Goal: Information Seeking & Learning: Check status

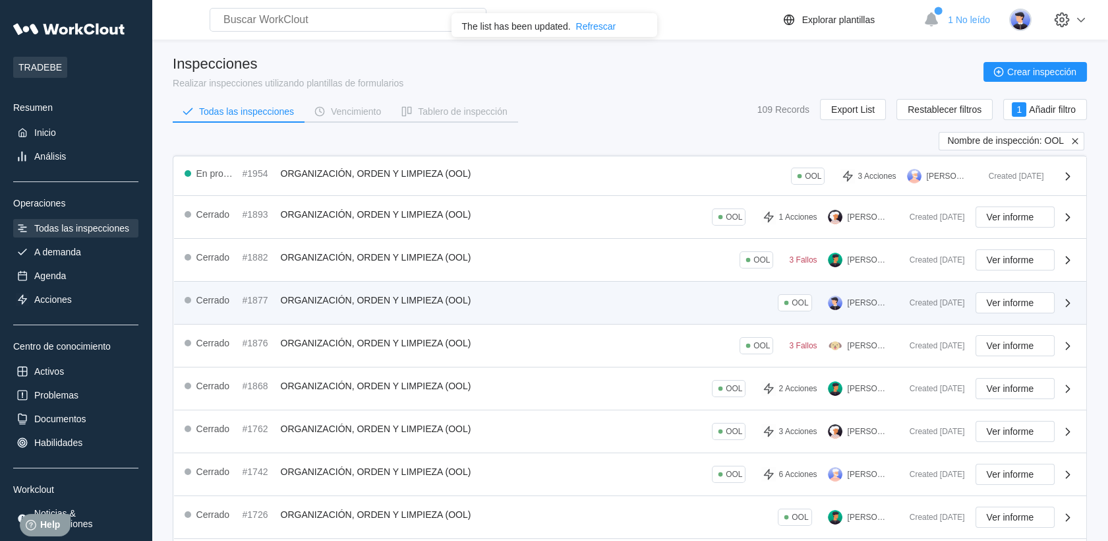
click at [944, 306] on div "Created [DATE] Ver informe" at bounding box center [987, 302] width 177 height 21
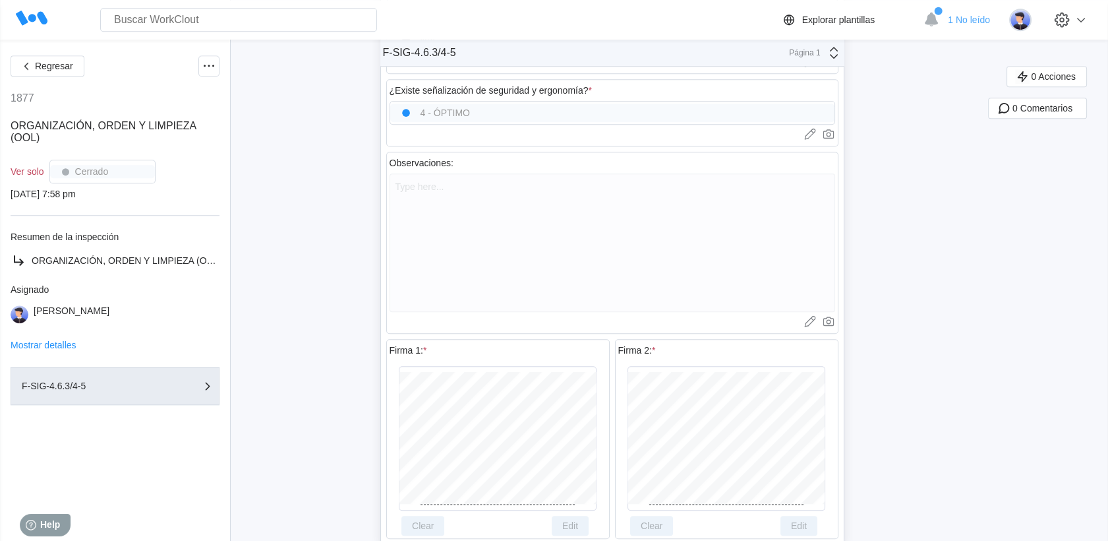
scroll to position [1982, 0]
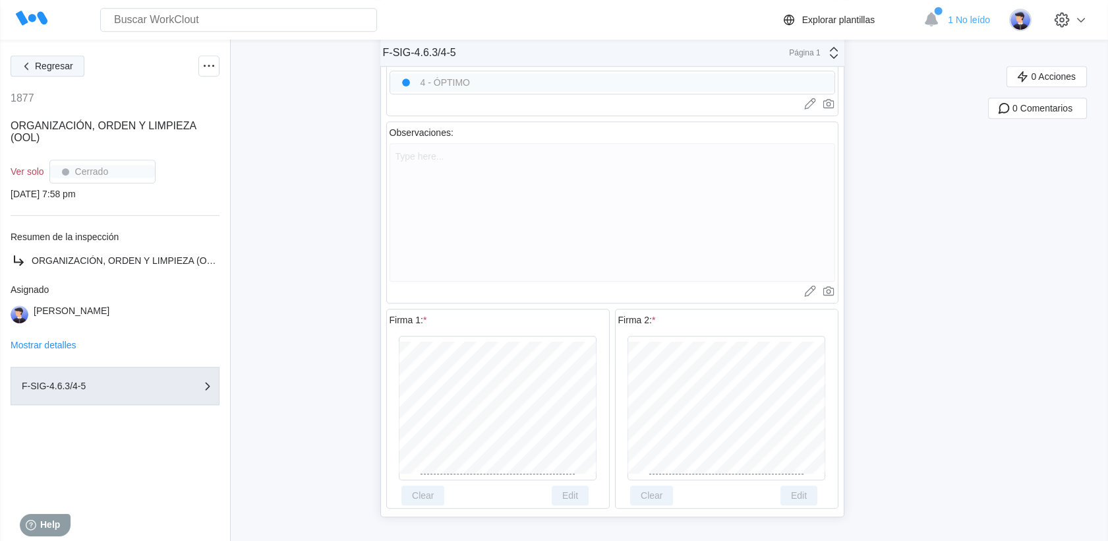
click at [57, 61] on span "Regresar" at bounding box center [54, 65] width 38 height 9
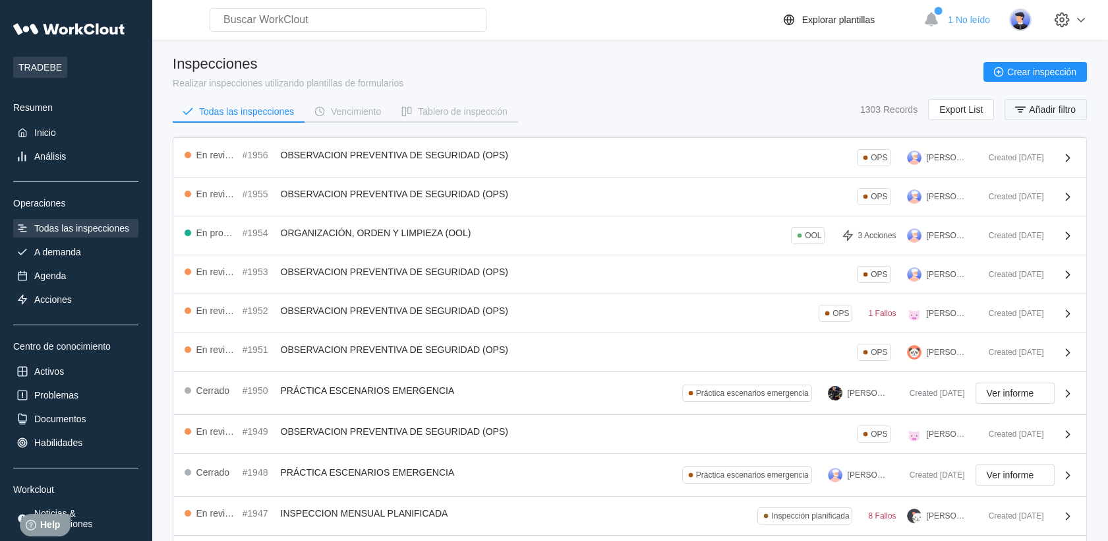
click at [1029, 107] on span "Añadir filtro" at bounding box center [1052, 109] width 47 height 9
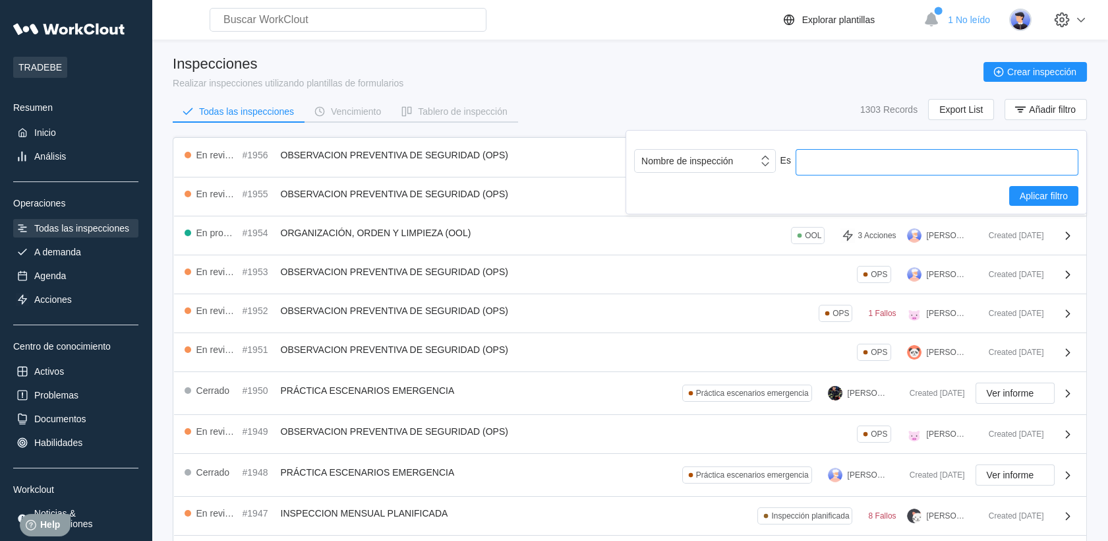
click at [837, 156] on input "text" at bounding box center [937, 162] width 283 height 26
type input "ool"
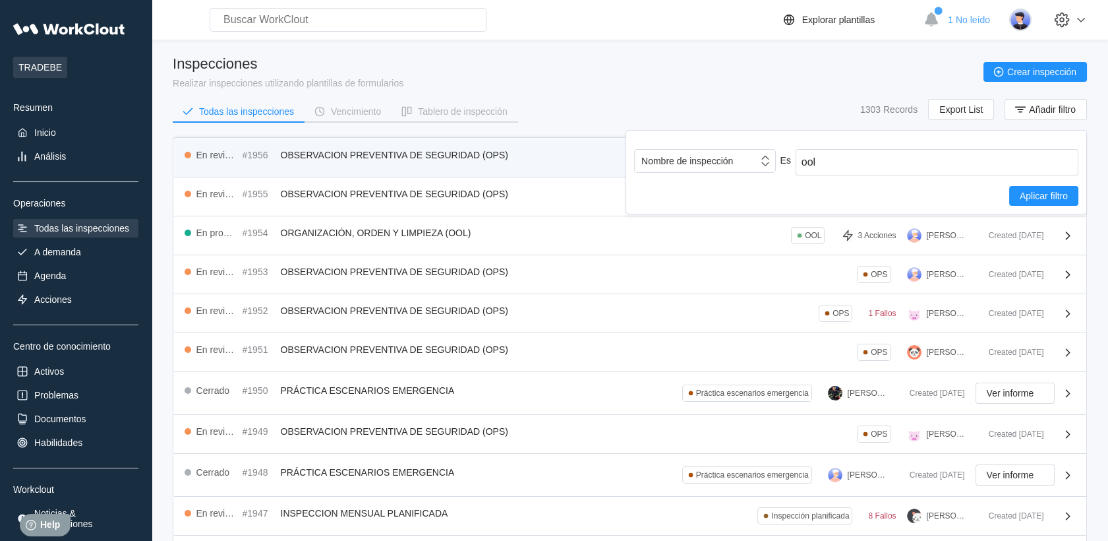
click at [1023, 193] on span "Aplicar filtro" at bounding box center [1044, 195] width 48 height 9
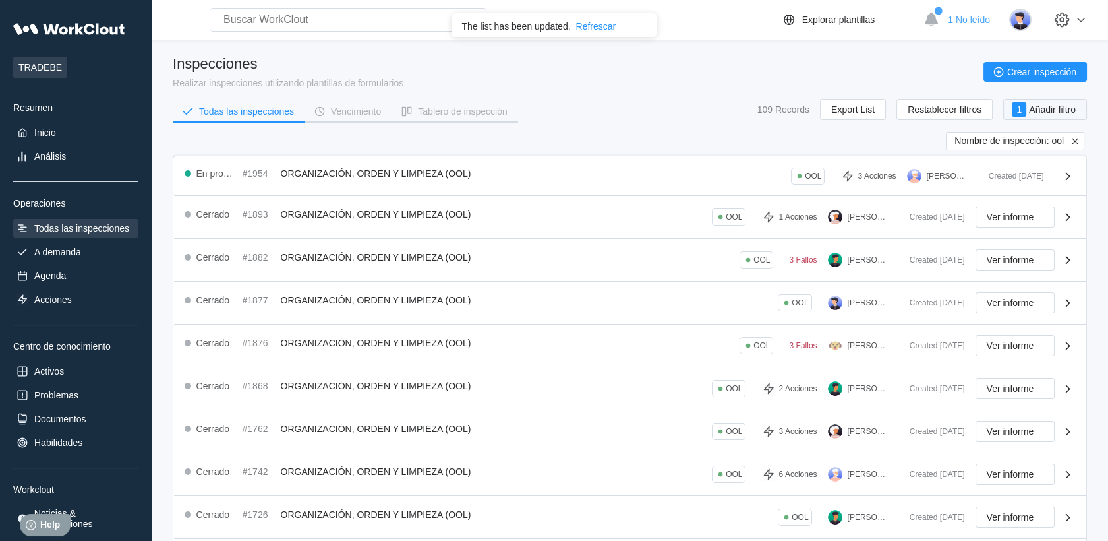
click at [1055, 114] on button "1 Añadir filtro" at bounding box center [1045, 109] width 84 height 21
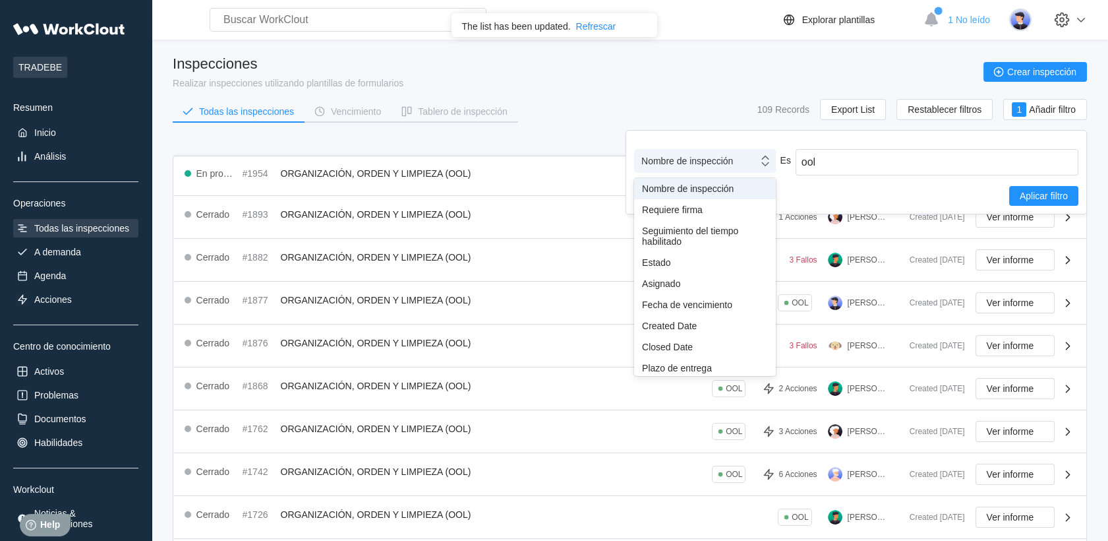
click at [756, 160] on div "Nombre de inspección" at bounding box center [696, 161] width 123 height 18
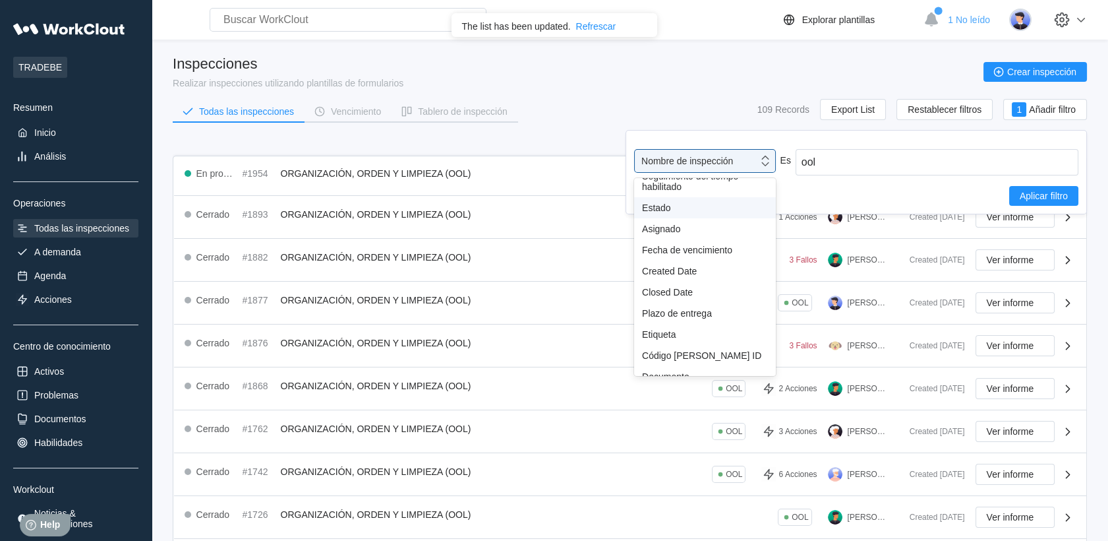
scroll to position [107, 0]
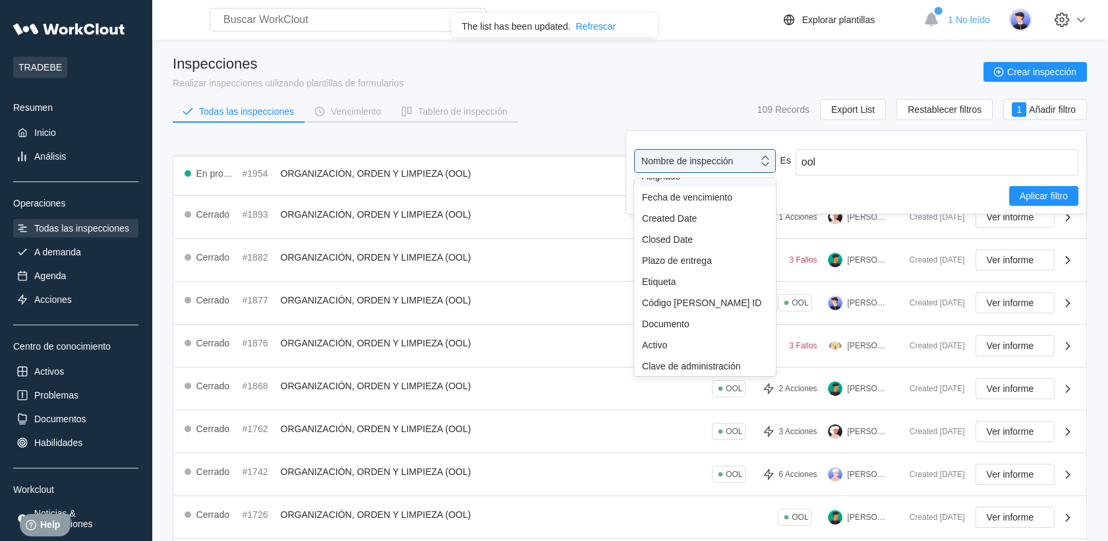
click at [603, 105] on div "Todas las inspecciones Vencimiento Tablero de inspección 109 Records Export Lis…" at bounding box center [630, 115] width 914 height 33
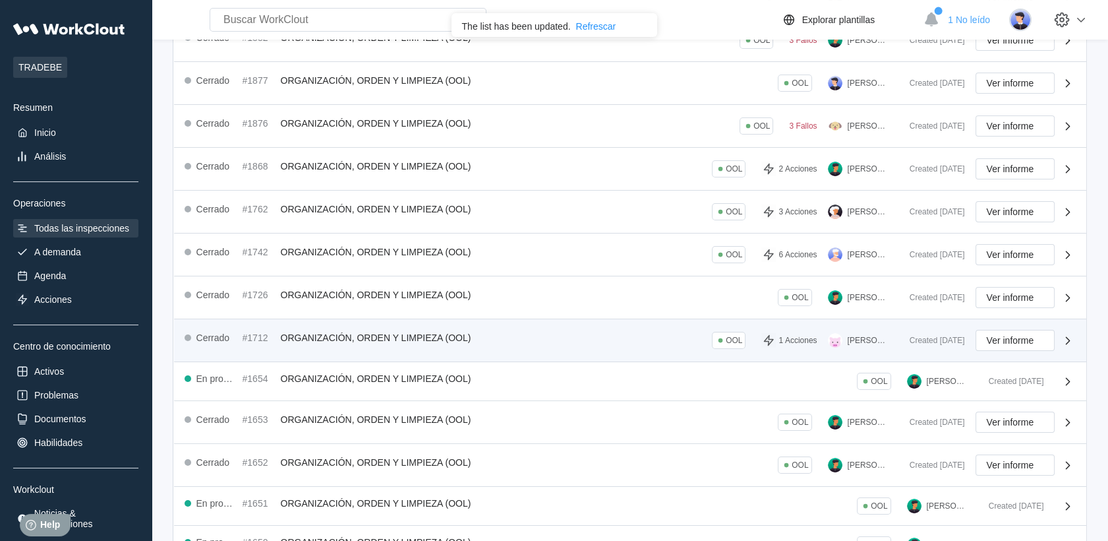
scroll to position [146, 0]
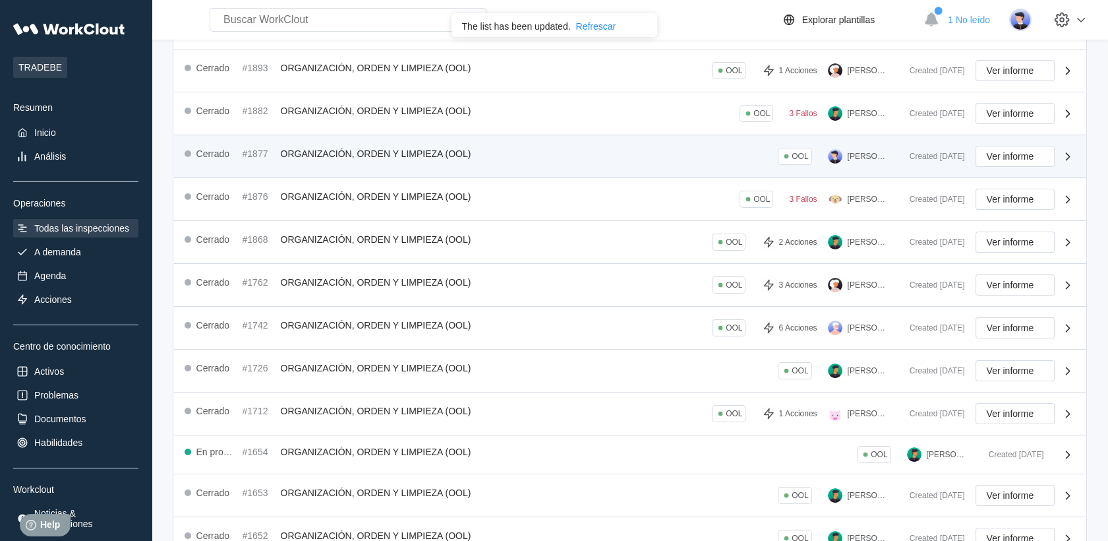
click at [876, 173] on div "Cerrado #1877 ORGANIZACIÓN, ORDEN Y LIMPIEZA (OOL) OOL [PERSON_NAME] Created [D…" at bounding box center [630, 156] width 912 height 43
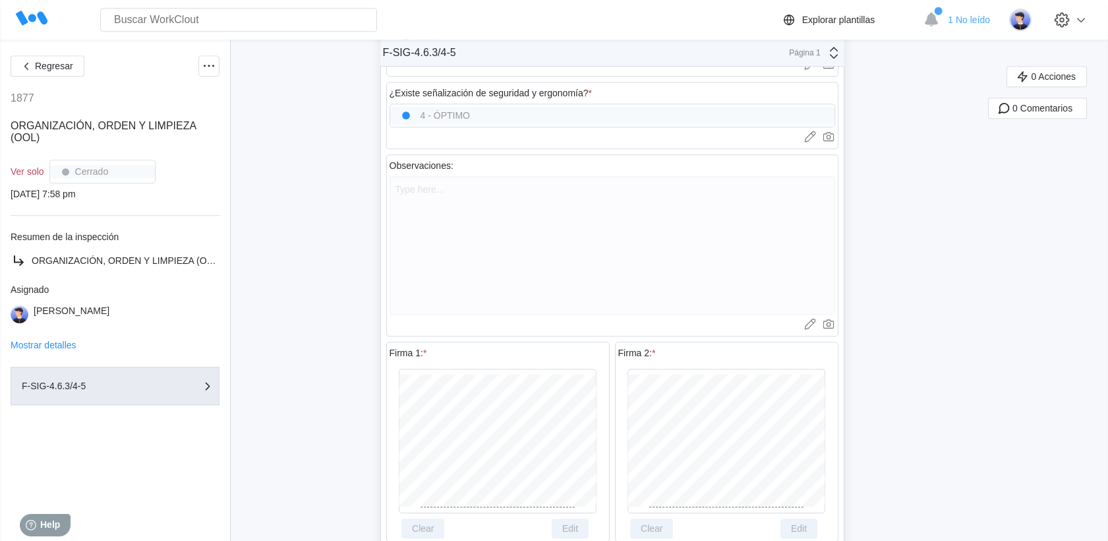
scroll to position [1982, 0]
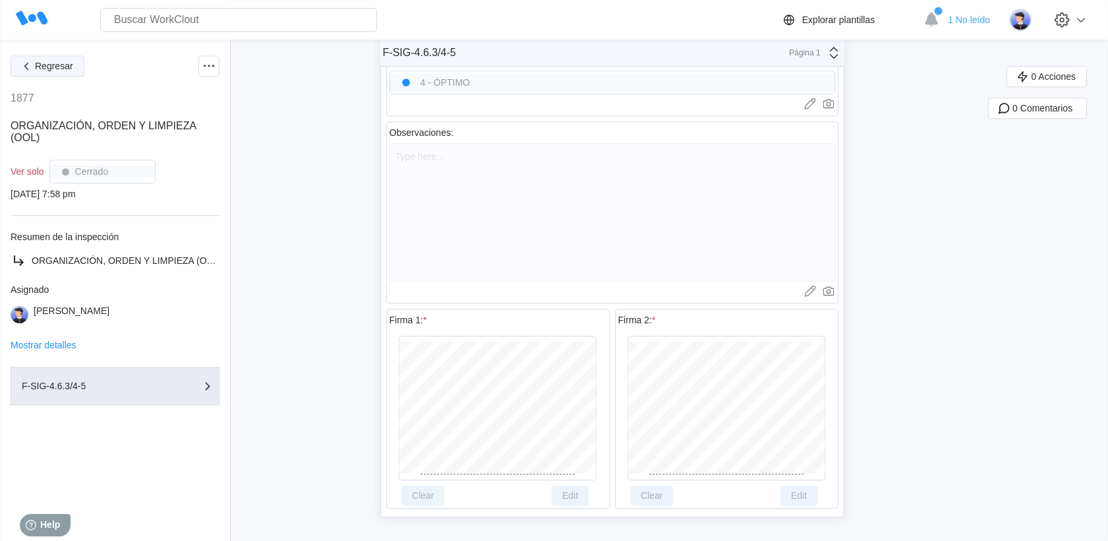
click at [18, 69] on button "Regresar" at bounding box center [48, 65] width 74 height 21
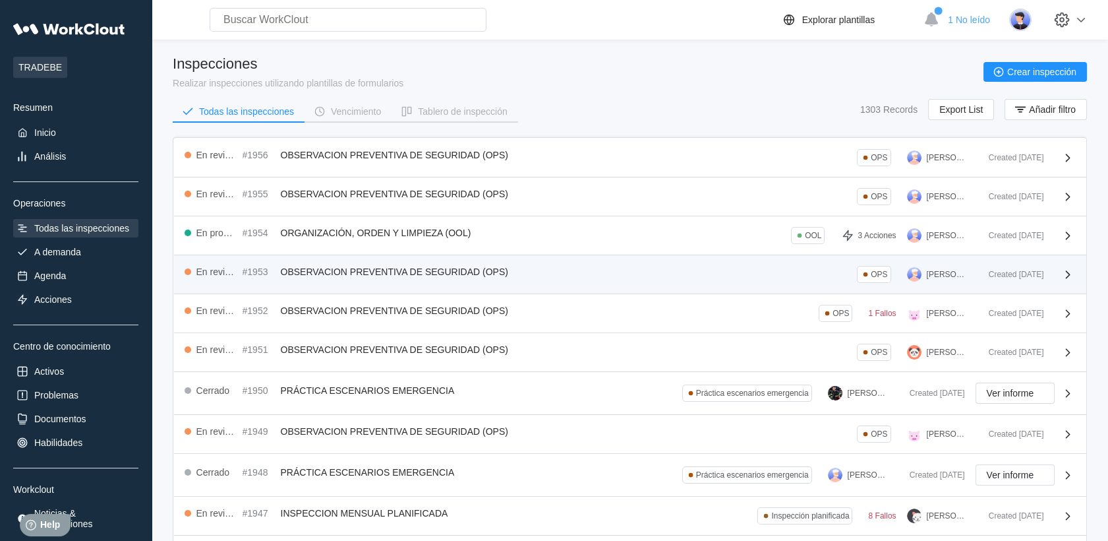
click at [721, 260] on div "En revisión #1953 OBSERVACION PREVENTIVA DE SEGURIDAD (OPS) OPS [PERSON_NAME] C…" at bounding box center [630, 274] width 912 height 39
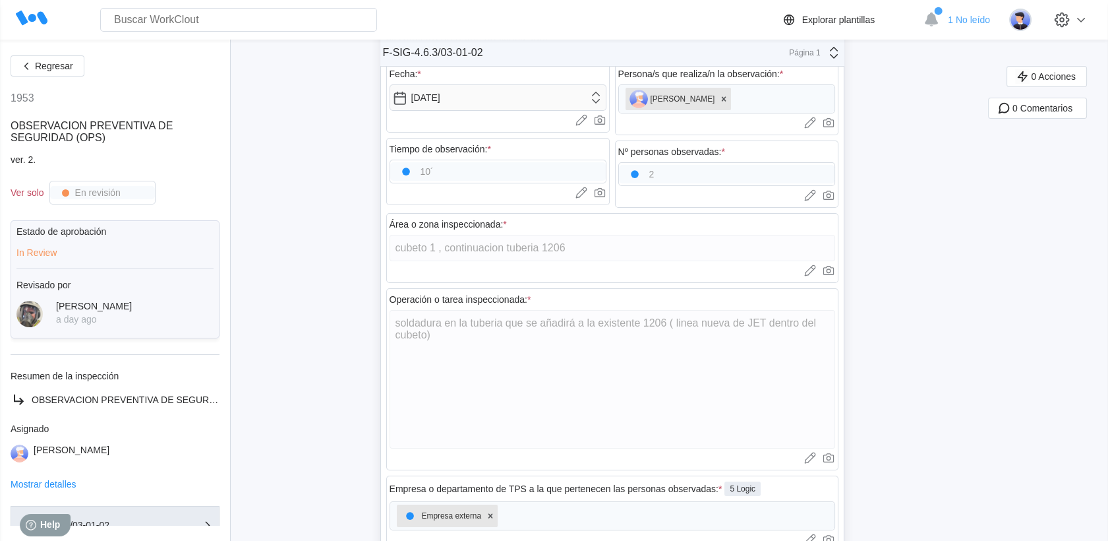
scroll to position [439, 0]
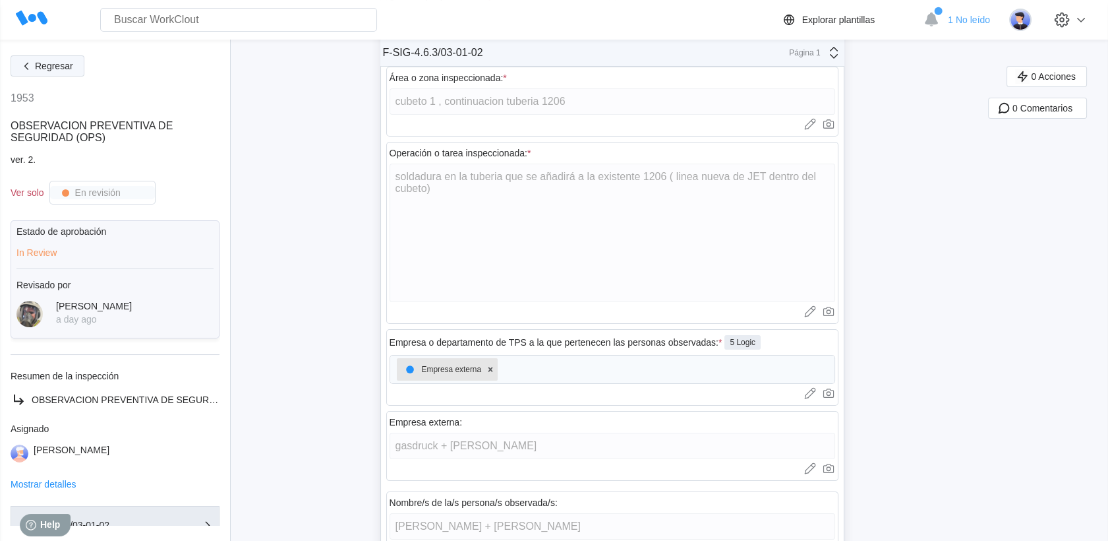
click at [26, 65] on icon "button" at bounding box center [26, 66] width 4 height 7
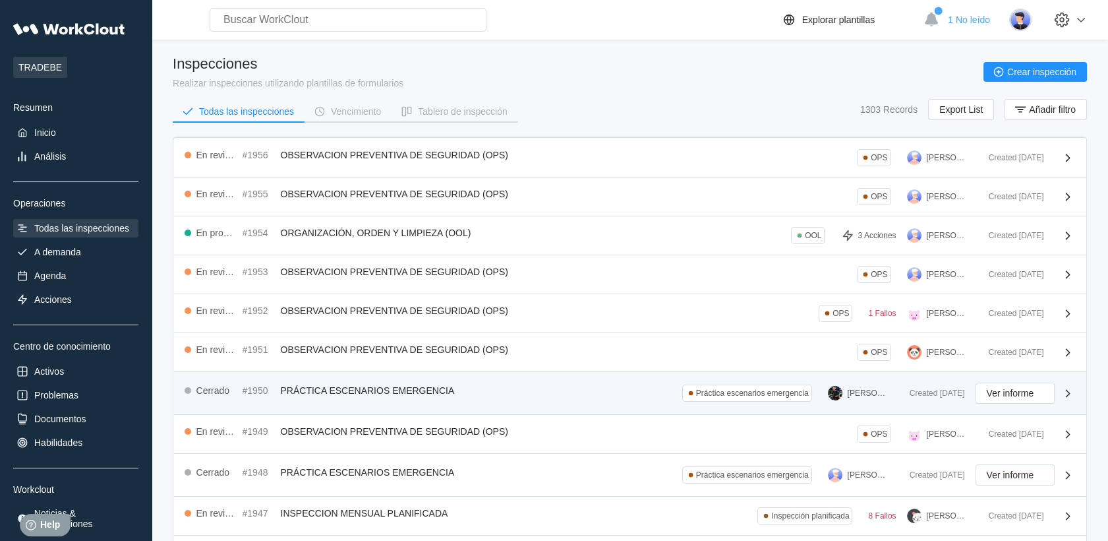
click at [576, 388] on div "Cerrado #1950 PRÁCTICA ESCENARIOS EMERGENCIA Práctica escenarios emergencia [PE…" at bounding box center [542, 392] width 715 height 21
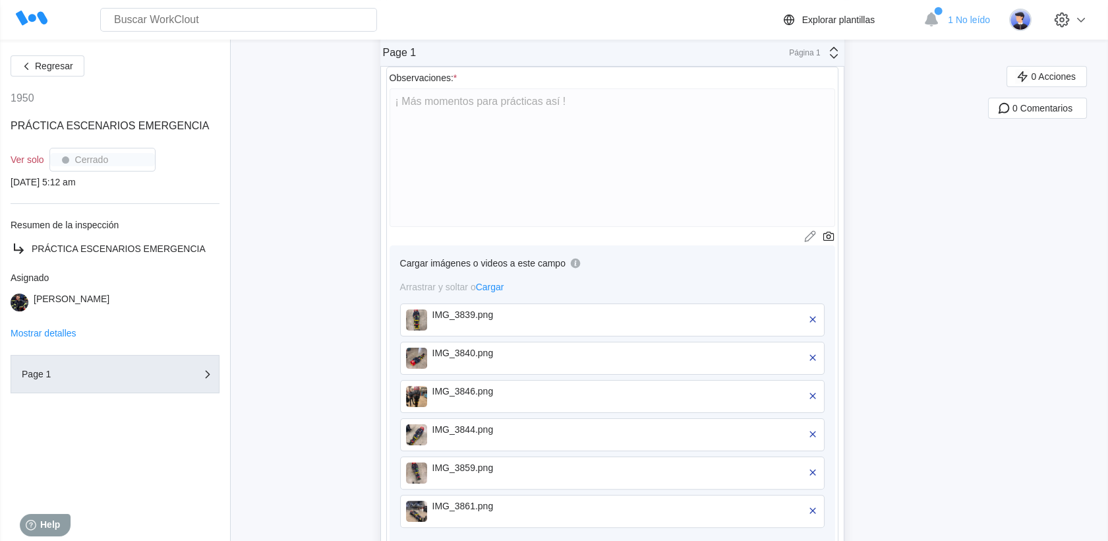
scroll to position [806, 0]
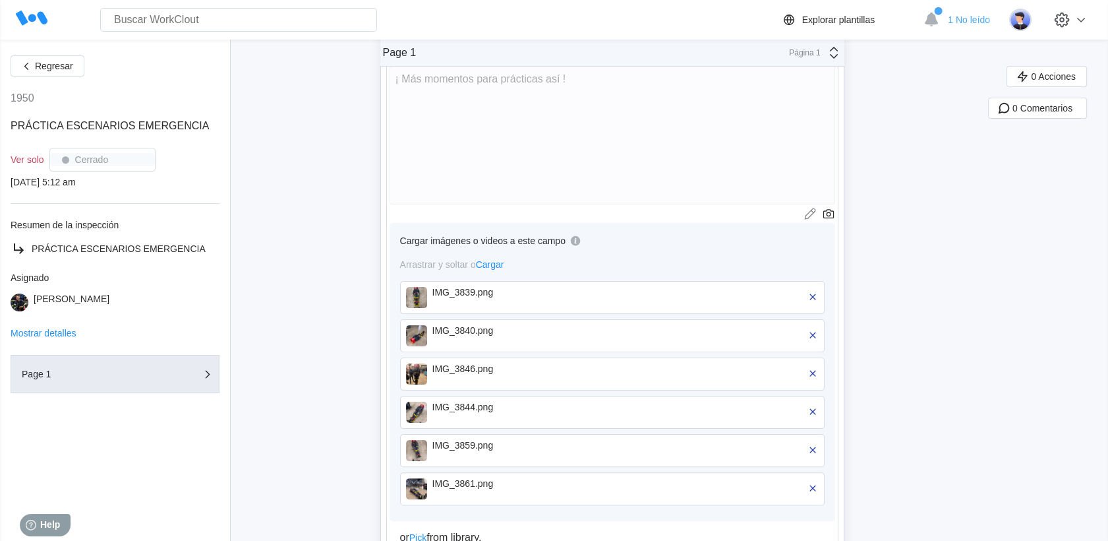
click at [489, 301] on div "IMG_3839.png" at bounding box center [508, 297] width 152 height 21
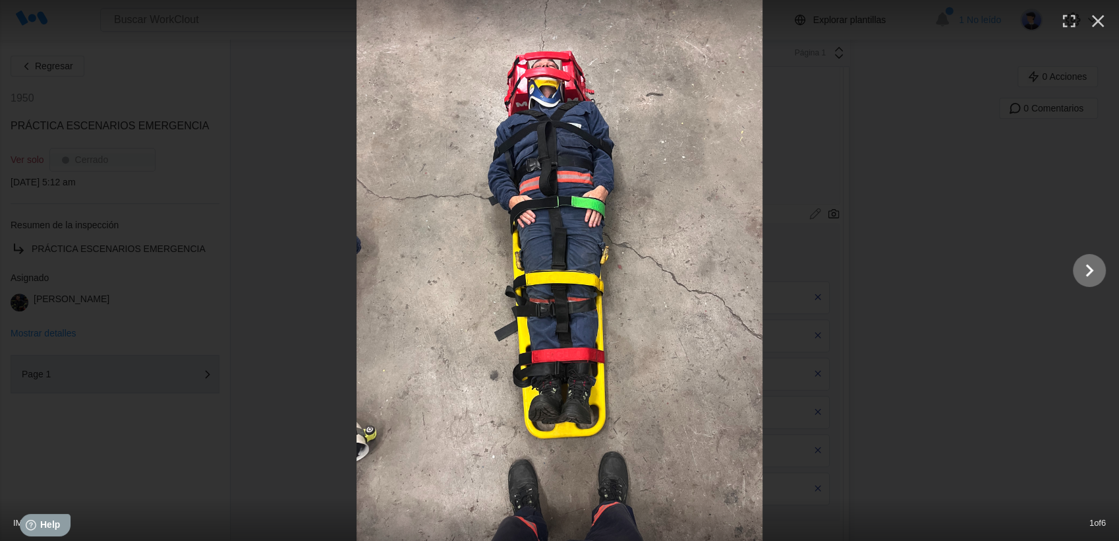
click at [1100, 276] on icon "Show slide 2 of 6" at bounding box center [1089, 270] width 25 height 32
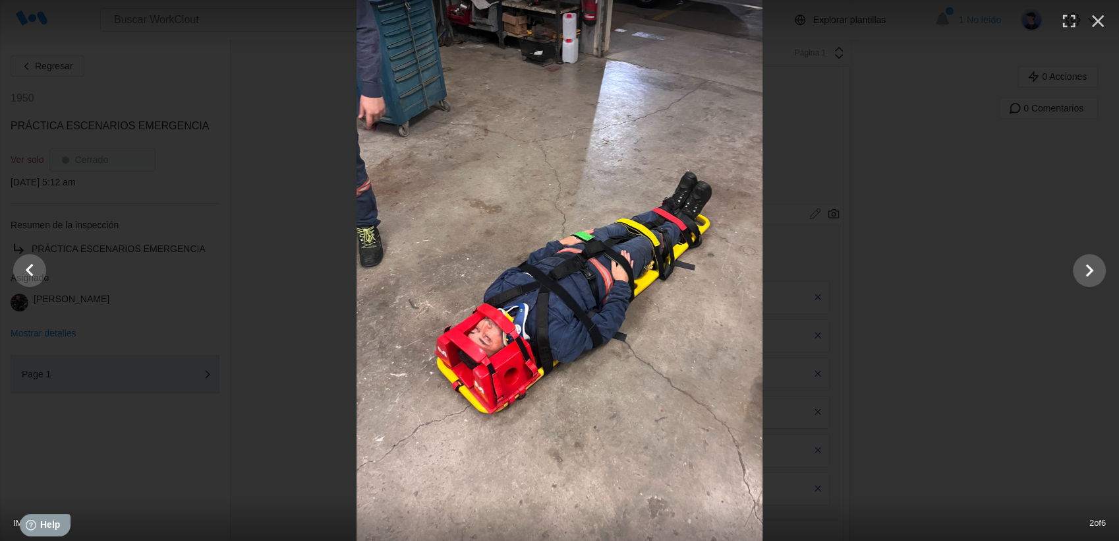
drag, startPoint x: 1100, startPoint y: 276, endPoint x: 1045, endPoint y: 353, distance: 94.0
click at [1045, 353] on div at bounding box center [559, 270] width 1119 height 541
click at [1092, 267] on icon "Show slide 3 of 6" at bounding box center [1089, 270] width 25 height 32
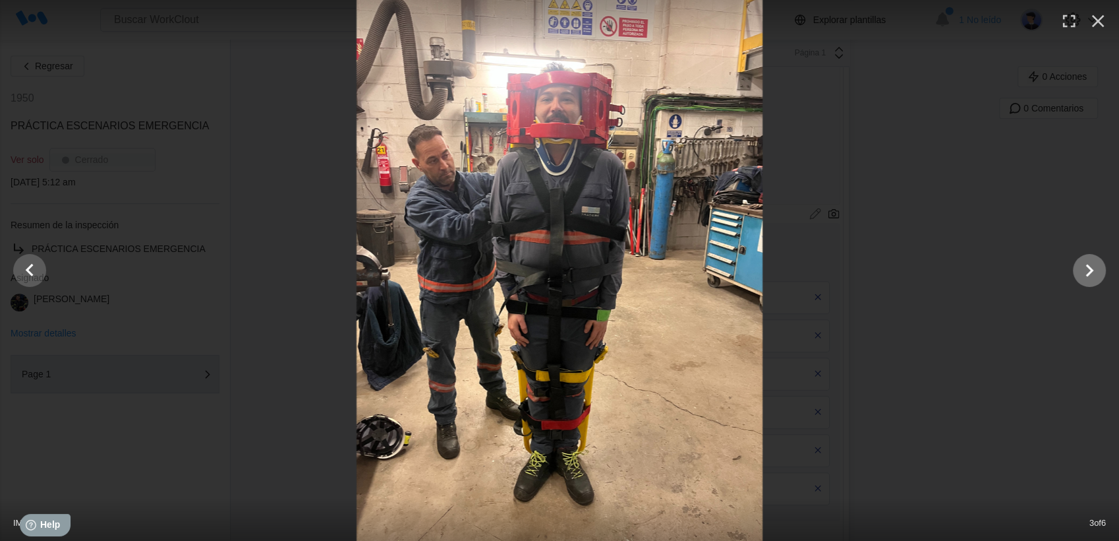
click at [1084, 272] on icon "Show slide 4 of 6" at bounding box center [1089, 270] width 25 height 32
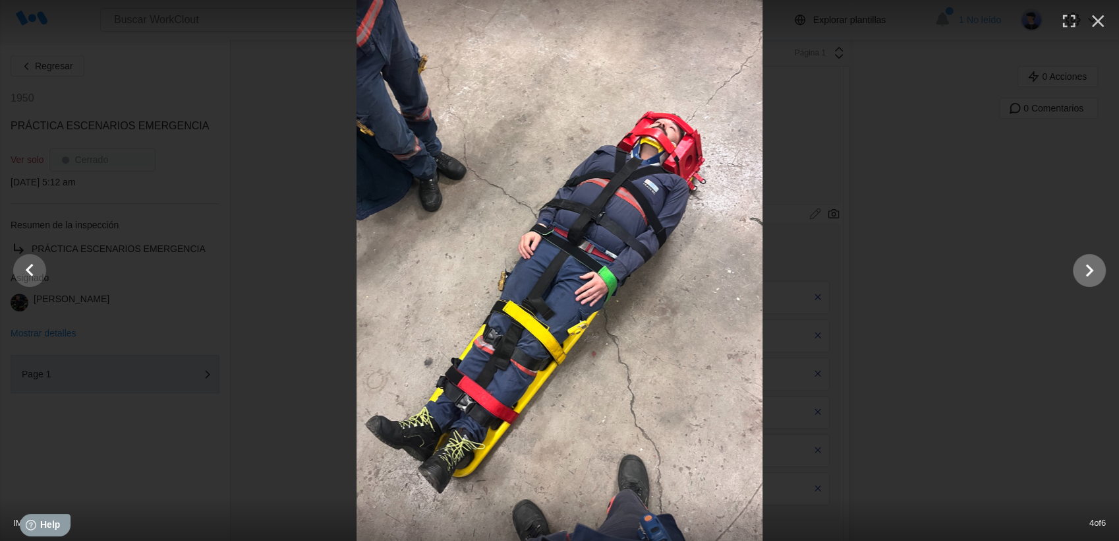
click at [1084, 272] on icon "Show slide 5 of 6" at bounding box center [1089, 270] width 25 height 32
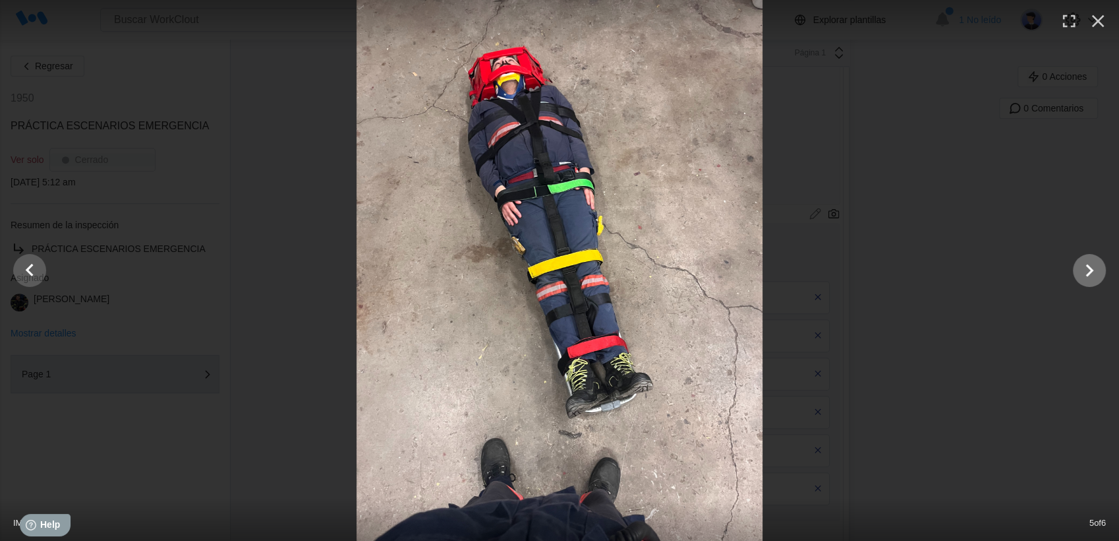
click at [1084, 272] on icon "Show slide 6 of 6" at bounding box center [1089, 270] width 25 height 32
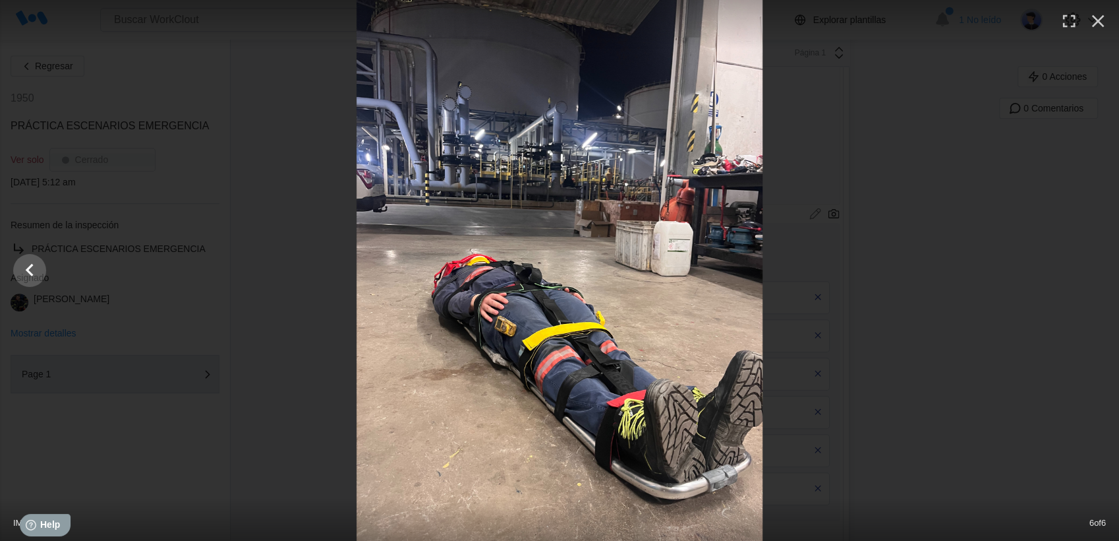
click at [1084, 272] on div at bounding box center [559, 270] width 1119 height 541
click at [25, 272] on icon "Show slide 5 of 6" at bounding box center [29, 270] width 25 height 32
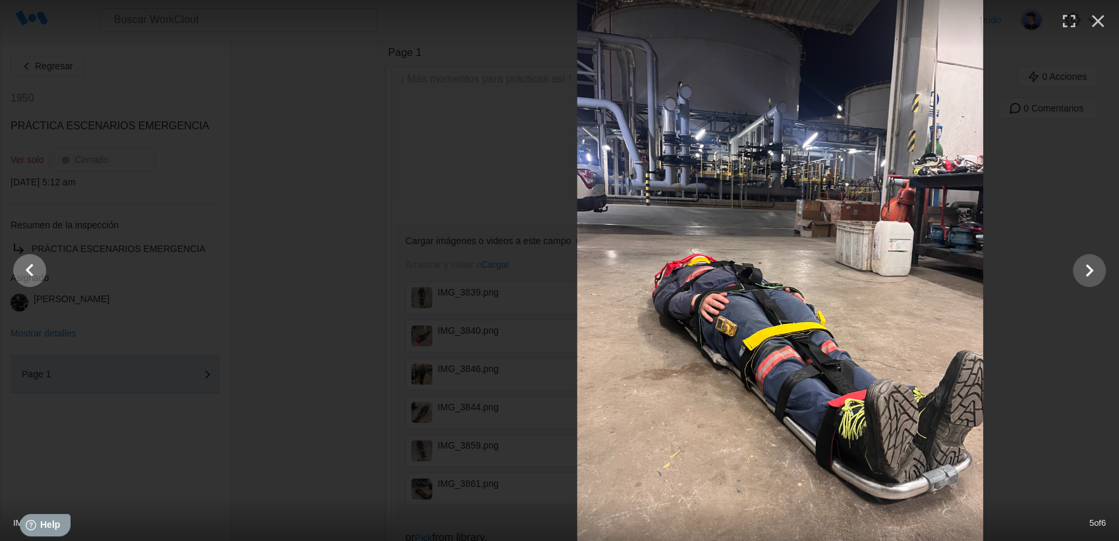
click at [25, 272] on icon "Show slide 4 of 6" at bounding box center [29, 270] width 25 height 32
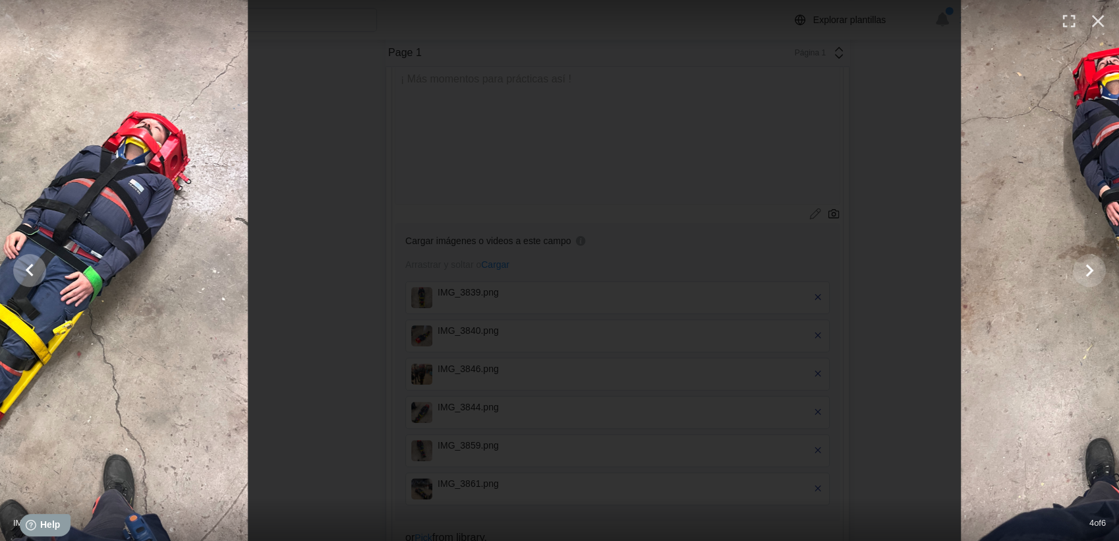
click at [25, 272] on icon "Show slide 3 of 6" at bounding box center [29, 270] width 25 height 32
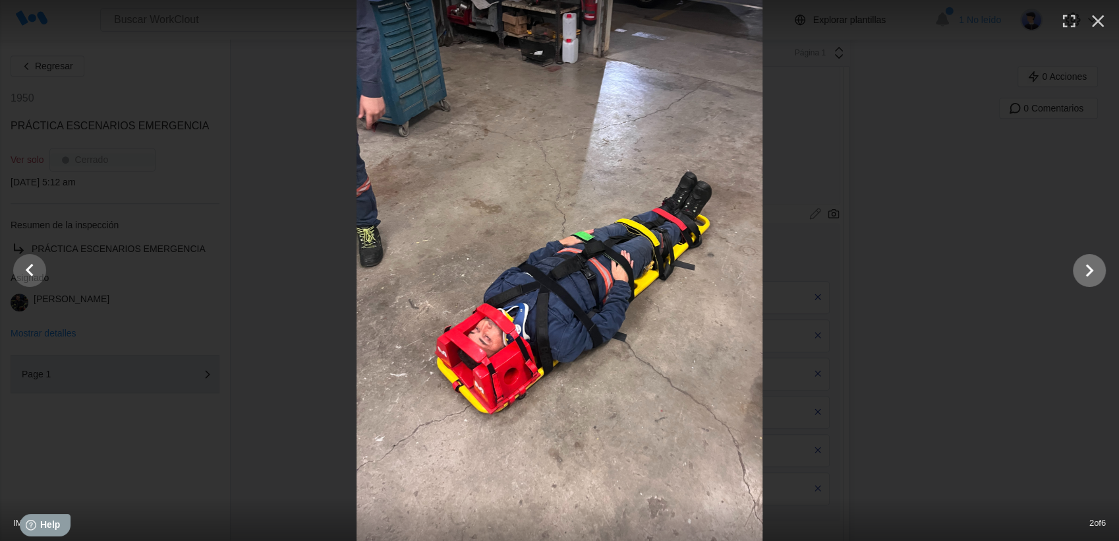
click at [1092, 273] on icon "Show slide 3 of 6" at bounding box center [1089, 270] width 25 height 32
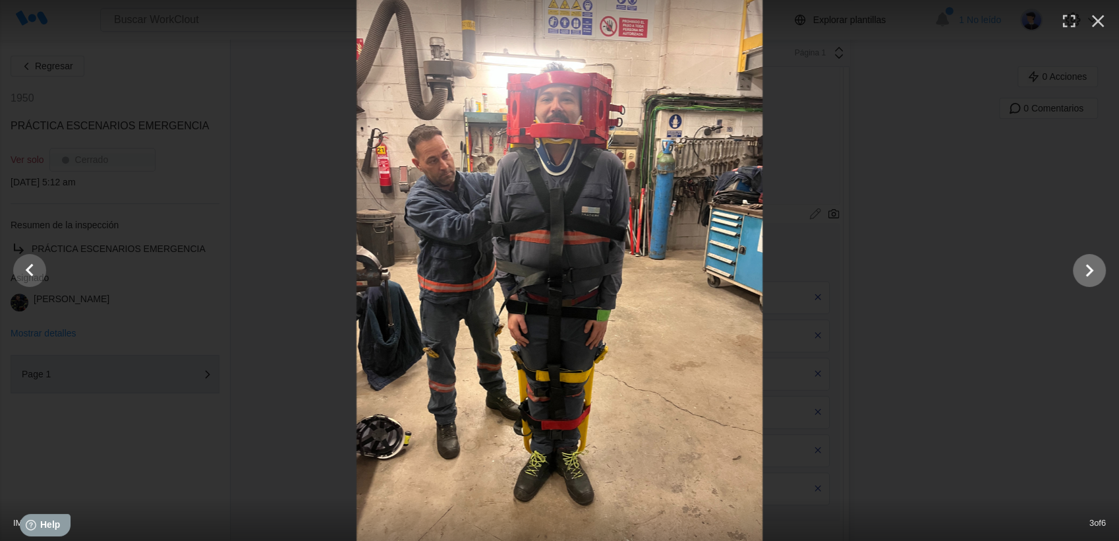
click at [1079, 274] on icon "Show slide 4 of 6" at bounding box center [1089, 270] width 25 height 32
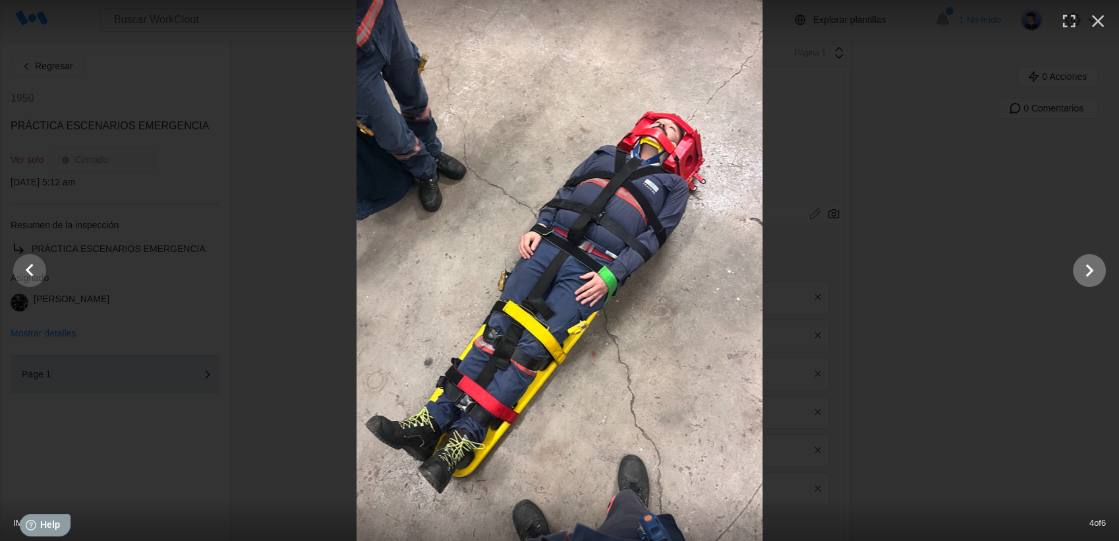
click at [1092, 278] on icon "Show slide 5 of 6" at bounding box center [1089, 270] width 25 height 32
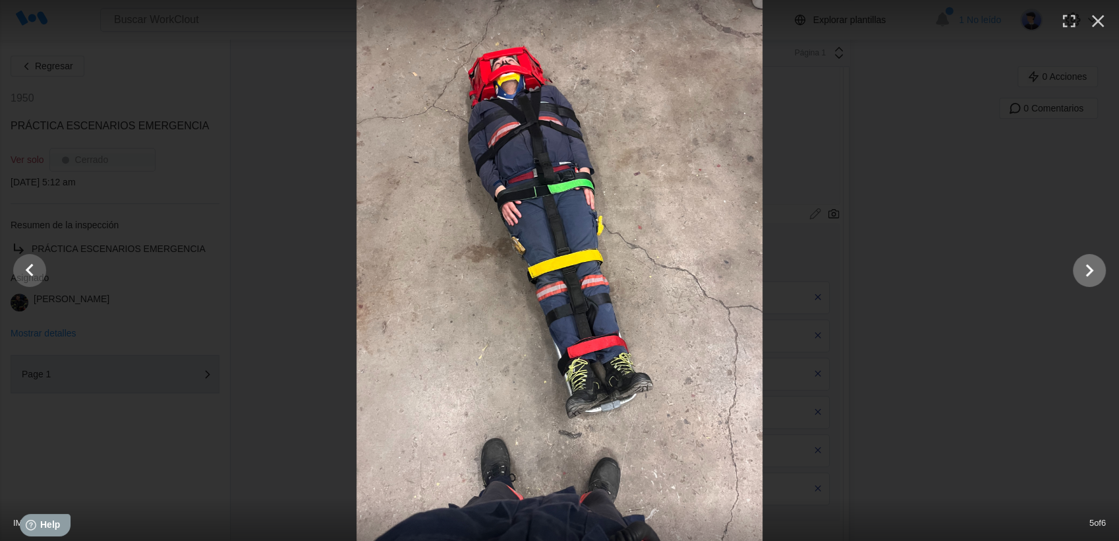
click at [1092, 278] on icon "Show slide 6 of 6" at bounding box center [1089, 270] width 25 height 32
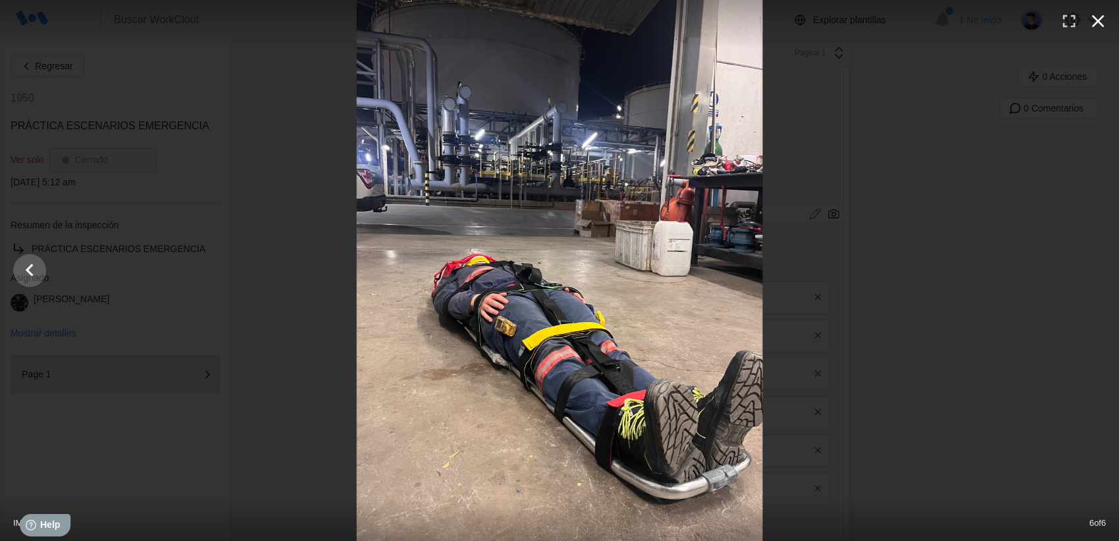
click at [1098, 28] on icon "button" at bounding box center [1098, 21] width 21 height 21
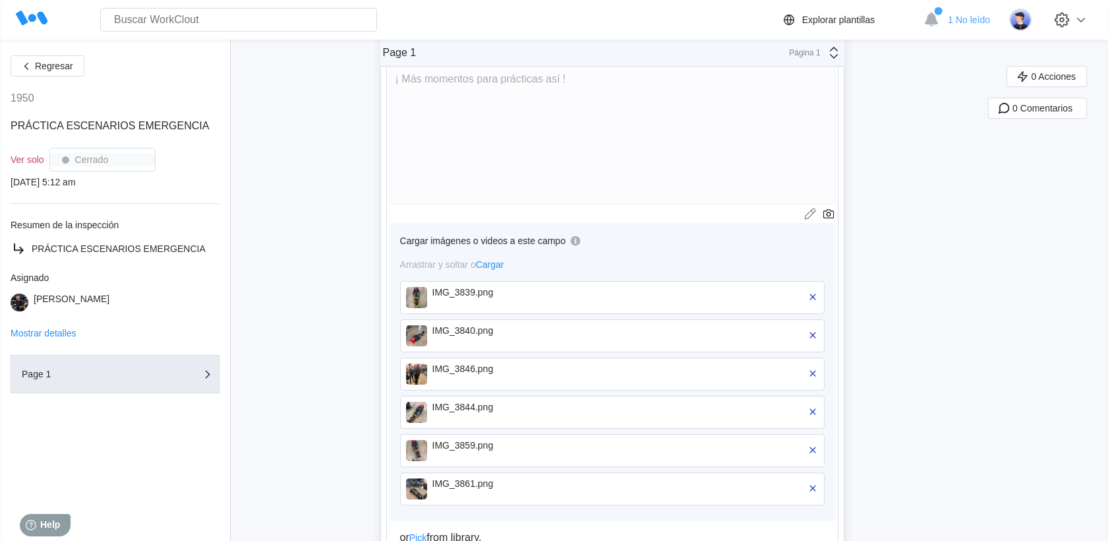
click at [49, 61] on span "Regresar" at bounding box center [54, 65] width 38 height 9
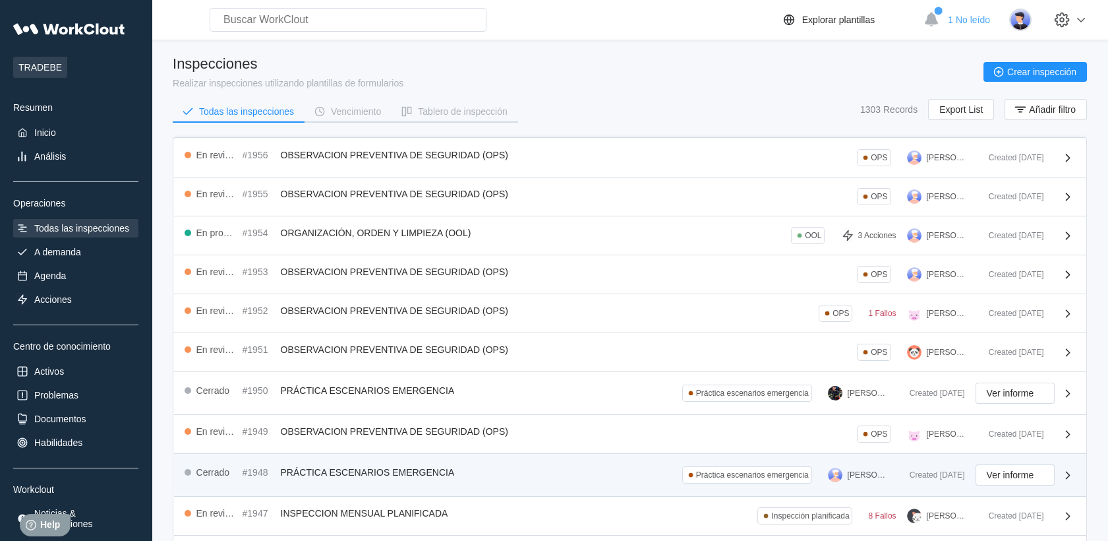
click at [439, 454] on div "Cerrado #1948 PRÁCTICA ESCENARIOS EMERGENCIA Práctica escenarios emergencia [PE…" at bounding box center [630, 475] width 912 height 43
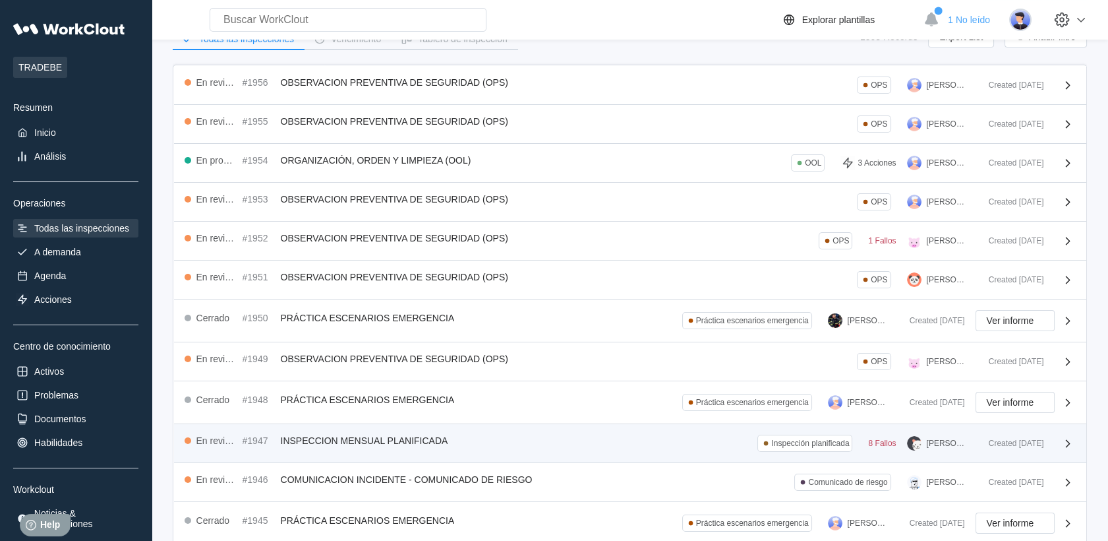
scroll to position [73, 0]
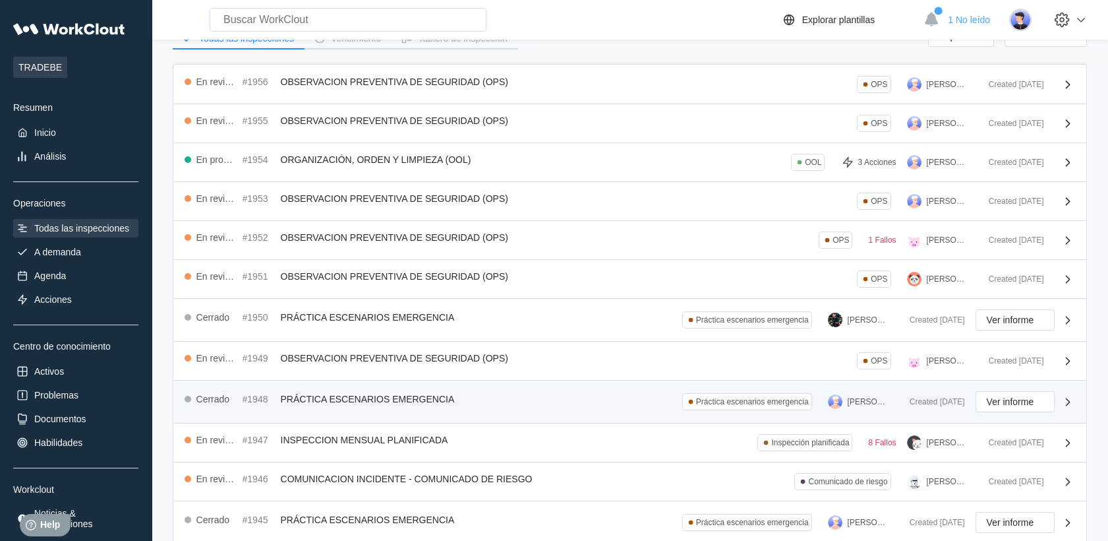
click at [506, 402] on div "Cerrado #1948 PRÁCTICA ESCENARIOS EMERGENCIA Práctica escenarios emergencia [PE…" at bounding box center [542, 401] width 715 height 21
click at [497, 409] on div "Cerrado #1948 PRÁCTICA ESCENARIOS EMERGENCIA Práctica escenarios emergencia [PE…" at bounding box center [630, 401] width 912 height 43
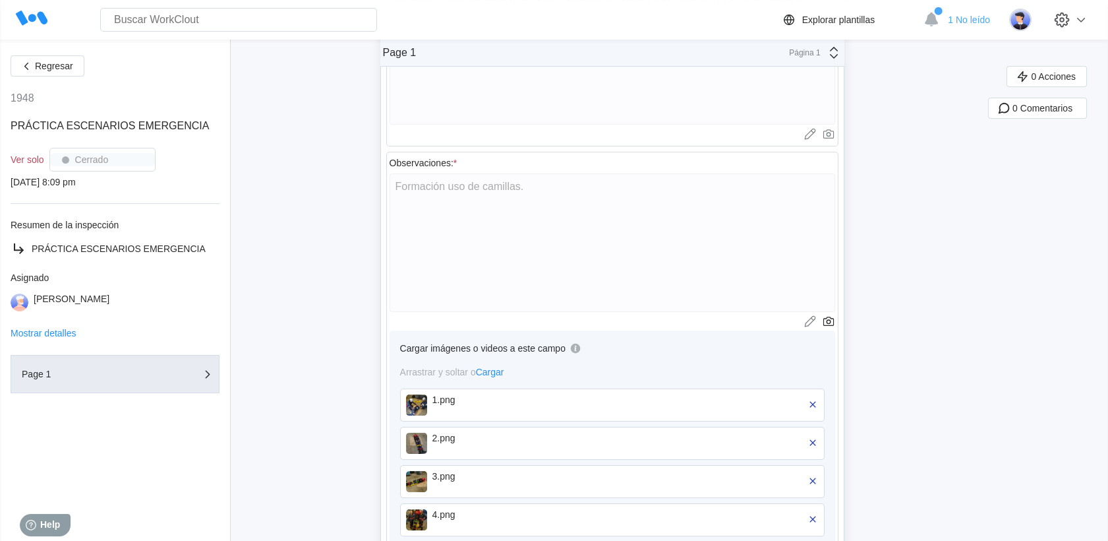
scroll to position [732, 0]
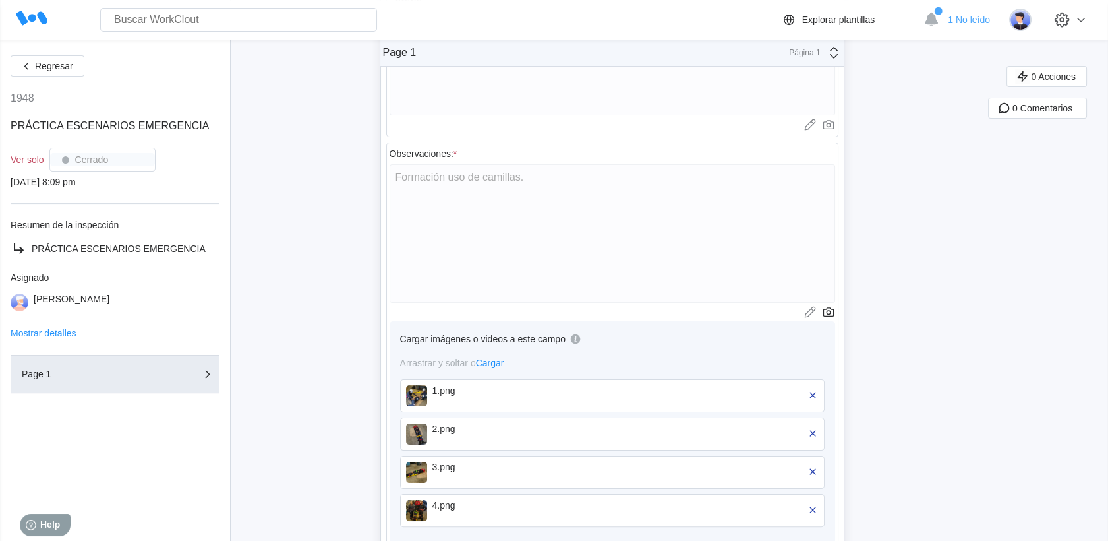
click at [469, 377] on div "Cargar imágenes o videos a este campo Arrastrar y soltar o Cargar 1.png 2.png 3…" at bounding box center [613, 432] width 446 height 222
click at [476, 388] on div "1.png" at bounding box center [508, 390] width 152 height 11
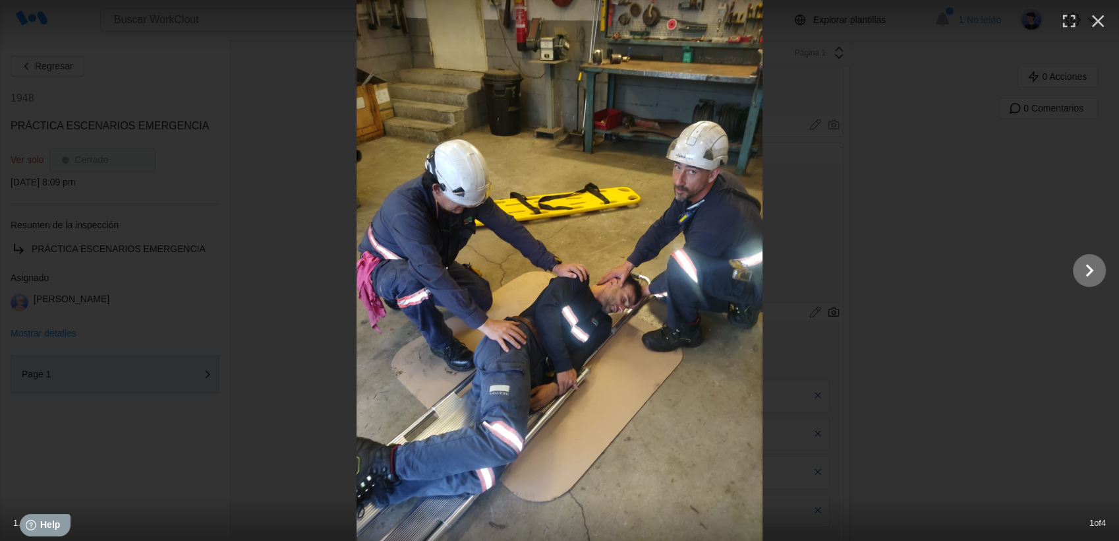
click at [1088, 272] on icon "Show slide 2 of 4" at bounding box center [1089, 270] width 25 height 32
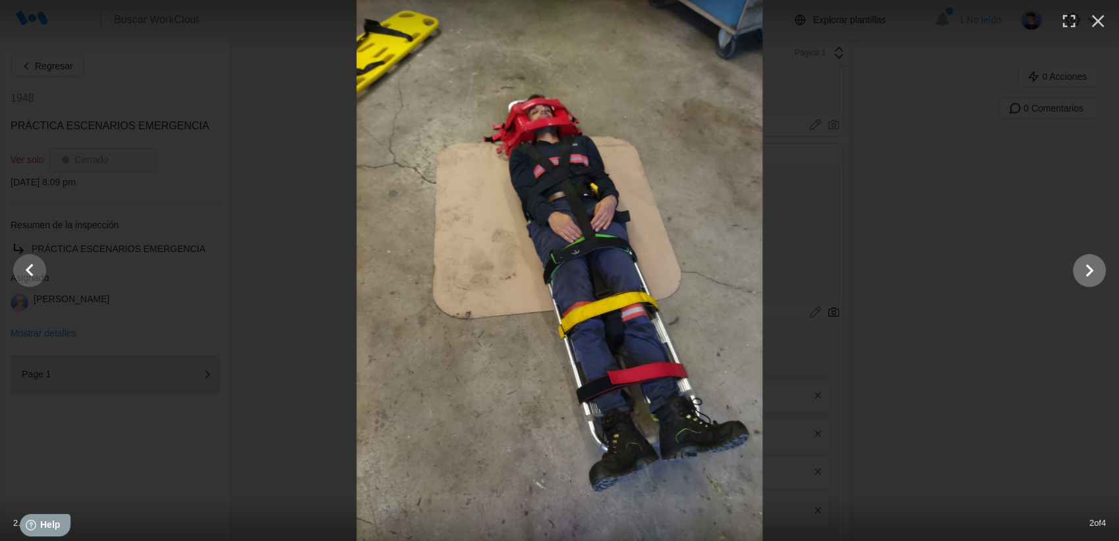
click at [1088, 272] on icon "Show slide 3 of 4" at bounding box center [1089, 270] width 25 height 32
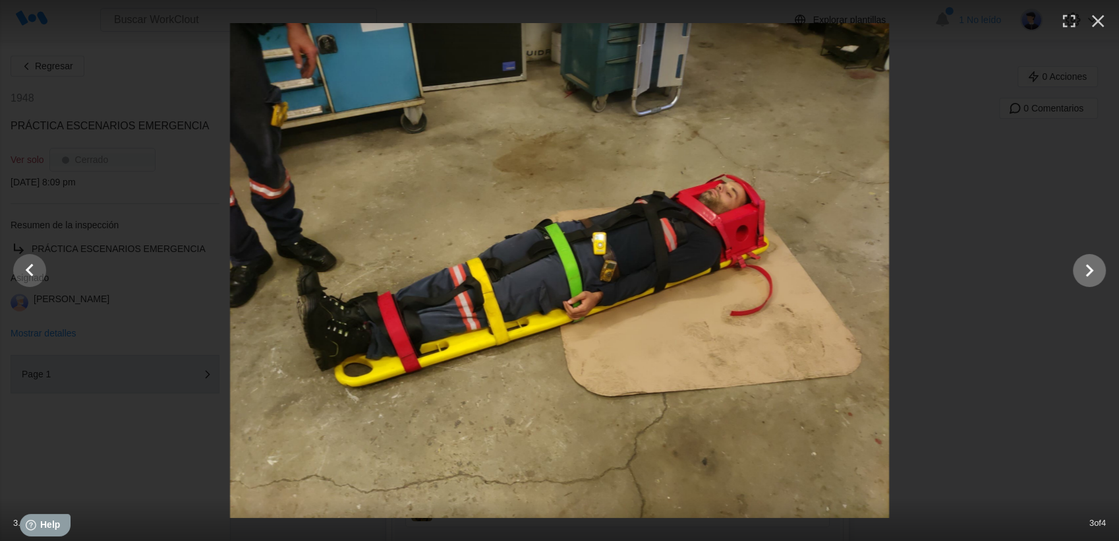
click at [1088, 272] on icon "Show slide 4 of 4" at bounding box center [1089, 270] width 25 height 32
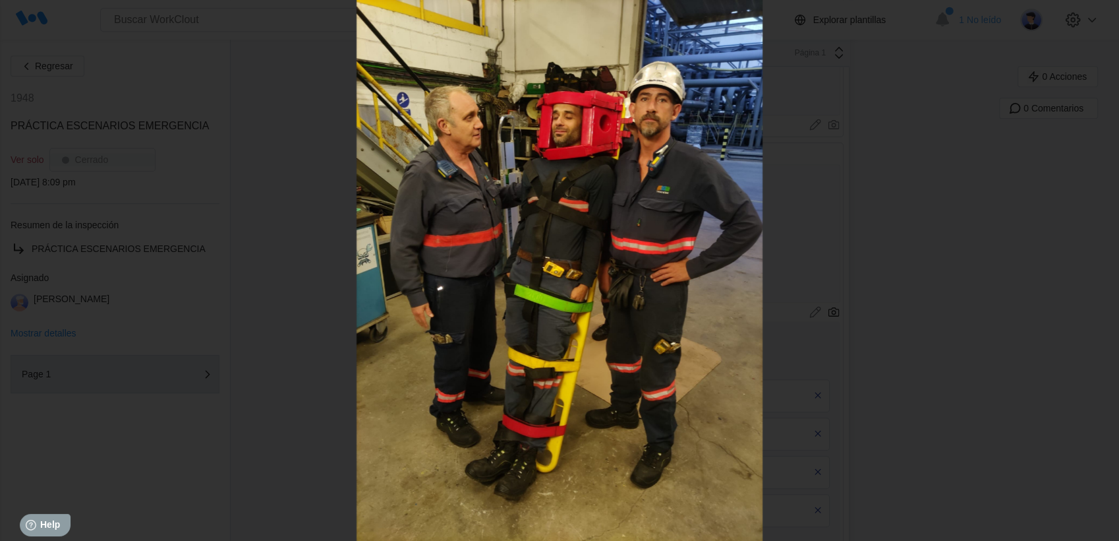
click at [1088, 272] on div at bounding box center [559, 270] width 1119 height 541
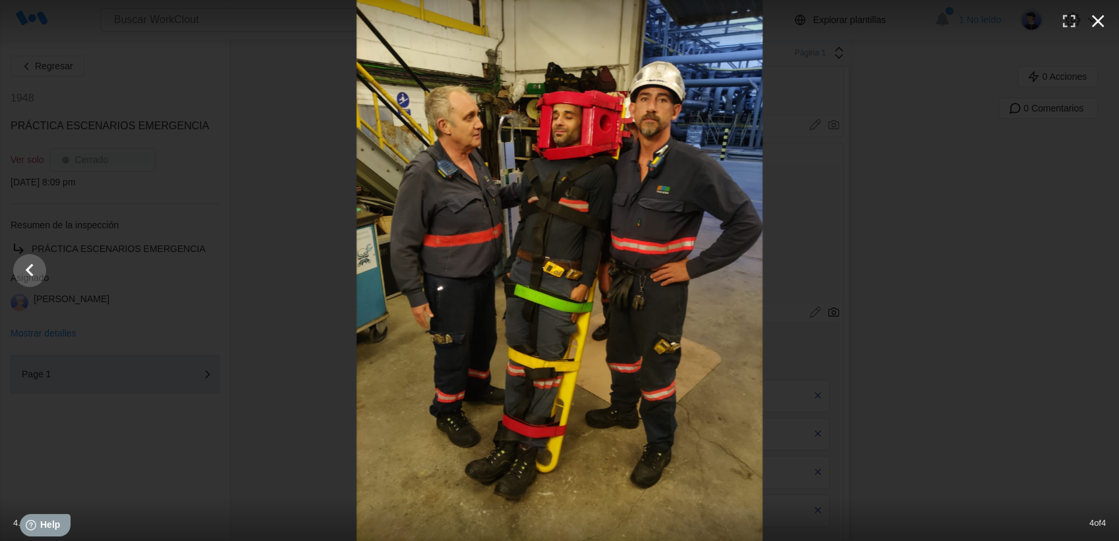
click at [1104, 28] on icon "button" at bounding box center [1098, 21] width 21 height 21
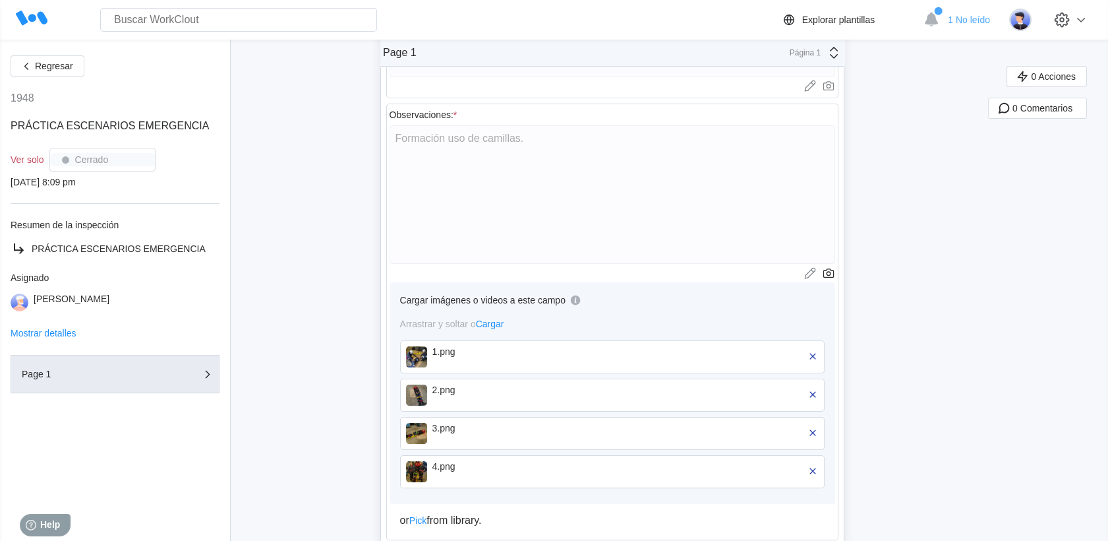
scroll to position [806, 0]
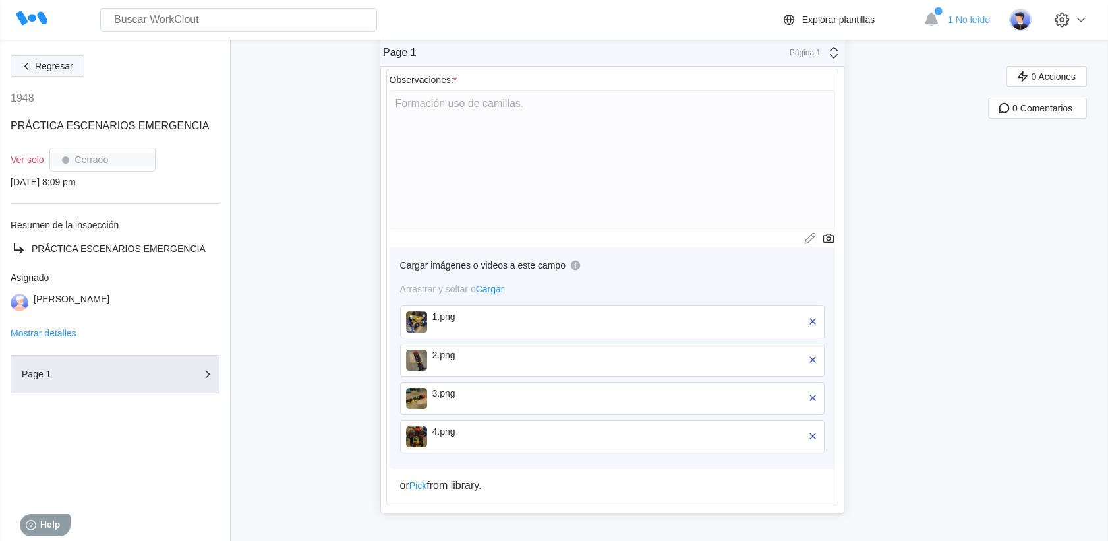
click at [45, 68] on span "Regresar" at bounding box center [54, 65] width 38 height 9
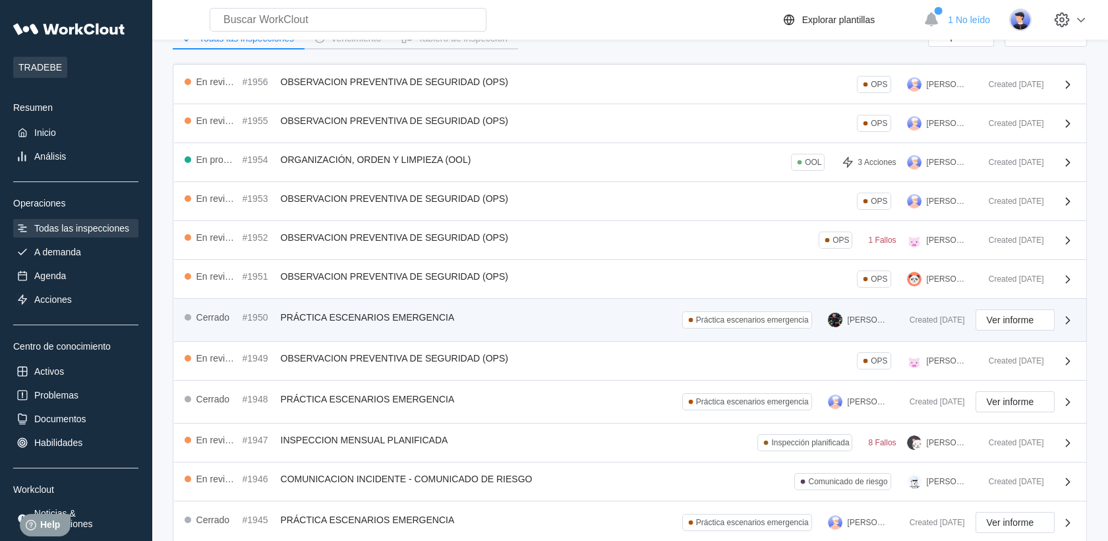
scroll to position [146, 0]
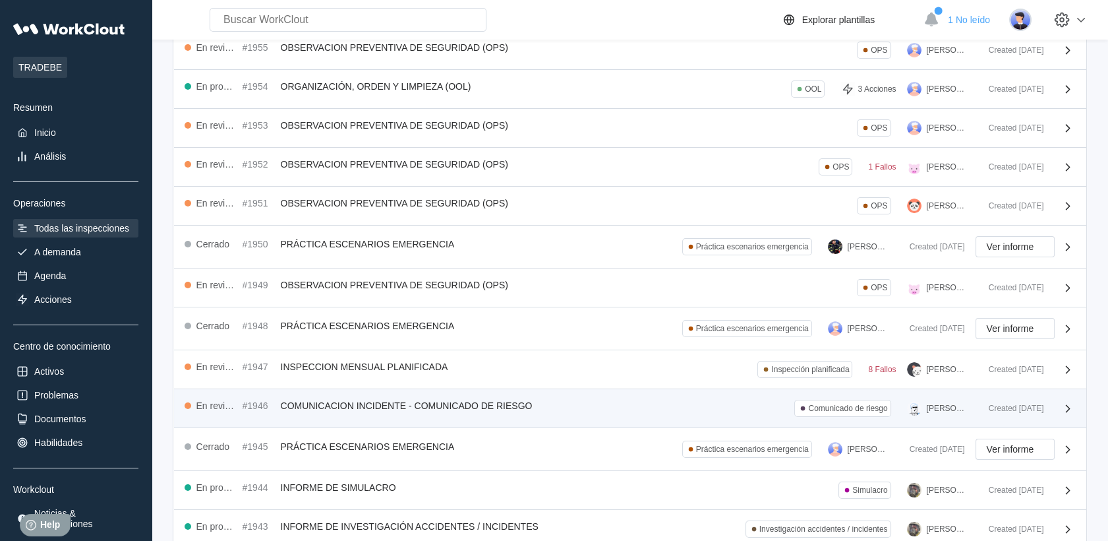
click at [624, 400] on div "En revisión #1946 COMUNICACION INCIDENTE - COMUNICADO DE RIESGO Comunicado de r…" at bounding box center [582, 408] width 794 height 17
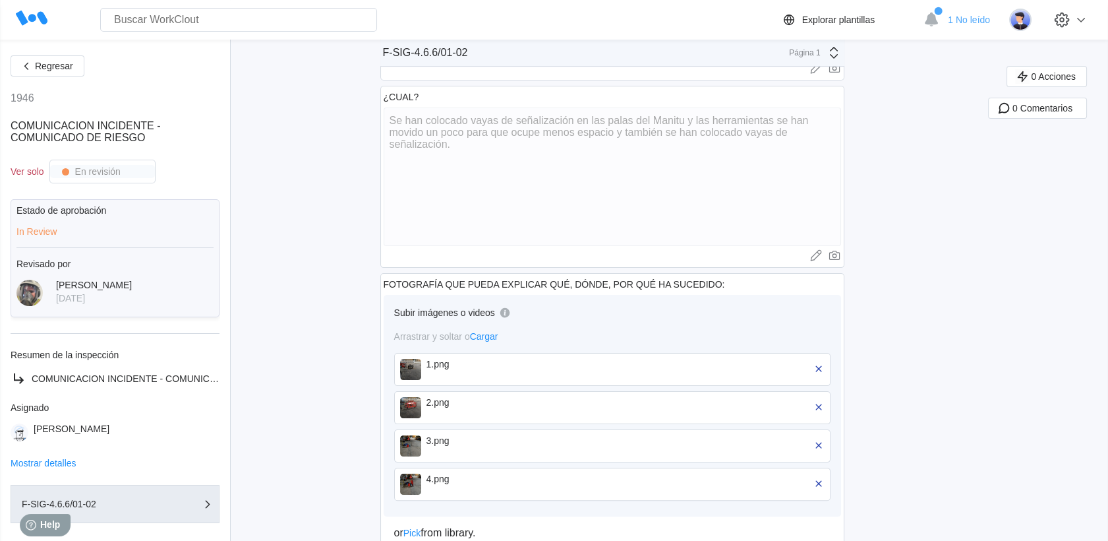
scroll to position [806, 0]
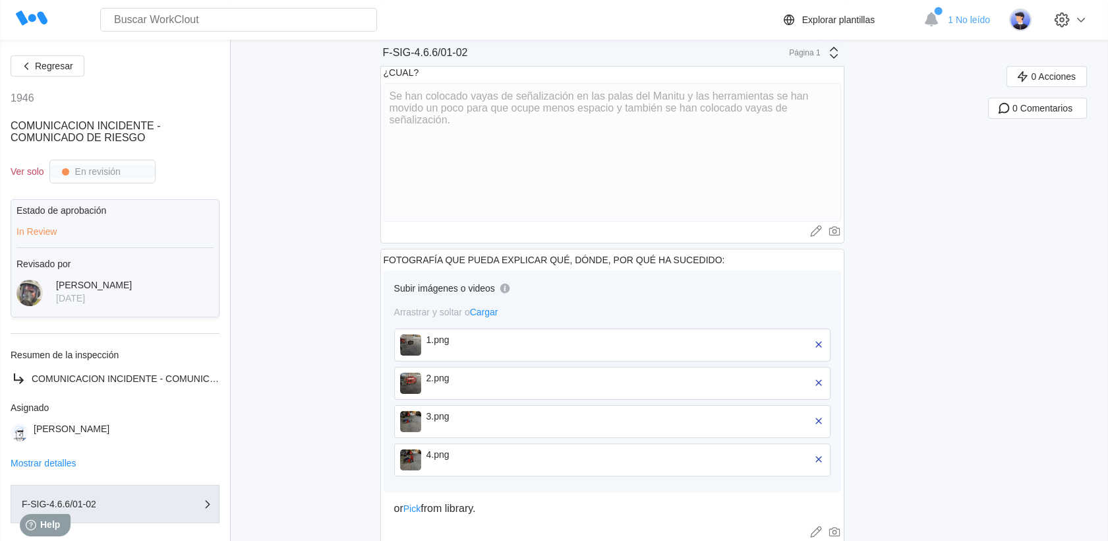
click at [498, 345] on div "1.png" at bounding box center [503, 344] width 152 height 21
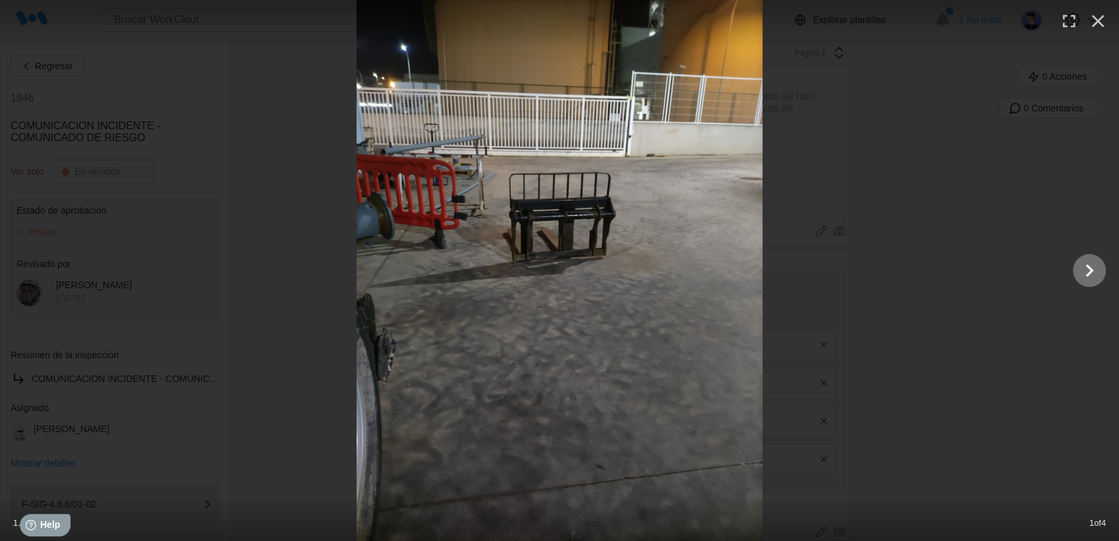
click at [1085, 266] on icon "Show slide 2 of 4" at bounding box center [1089, 270] width 25 height 32
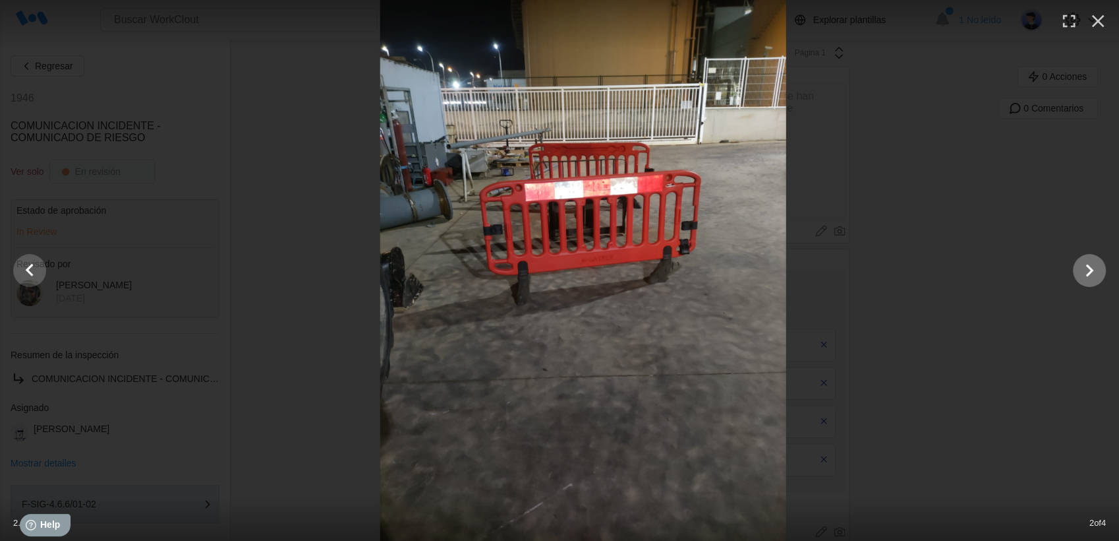
click at [1085, 266] on icon "Show slide 3 of 4" at bounding box center [1089, 270] width 25 height 32
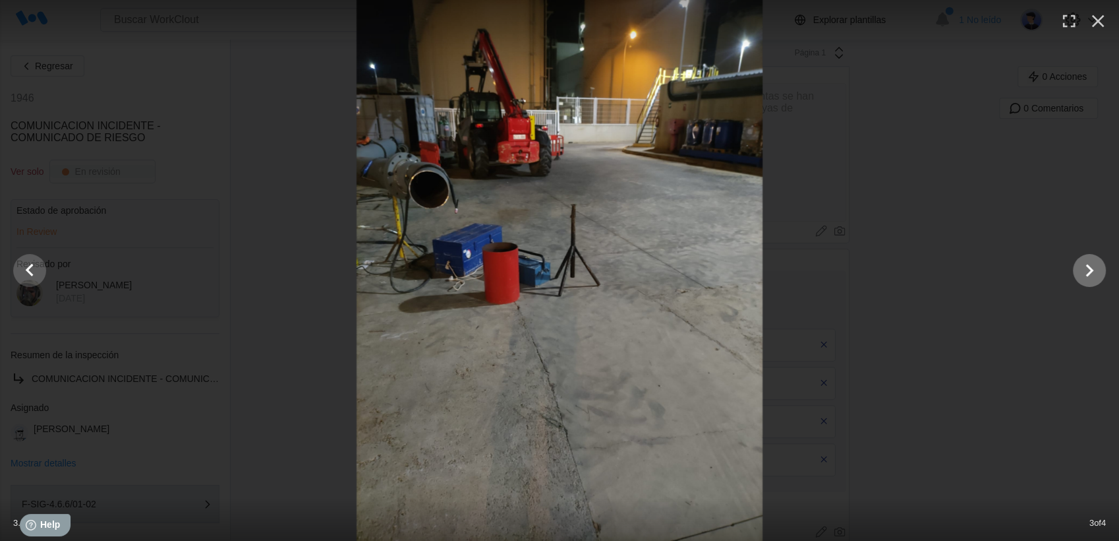
click at [1085, 266] on icon "Show slide 4 of 4" at bounding box center [1089, 270] width 25 height 32
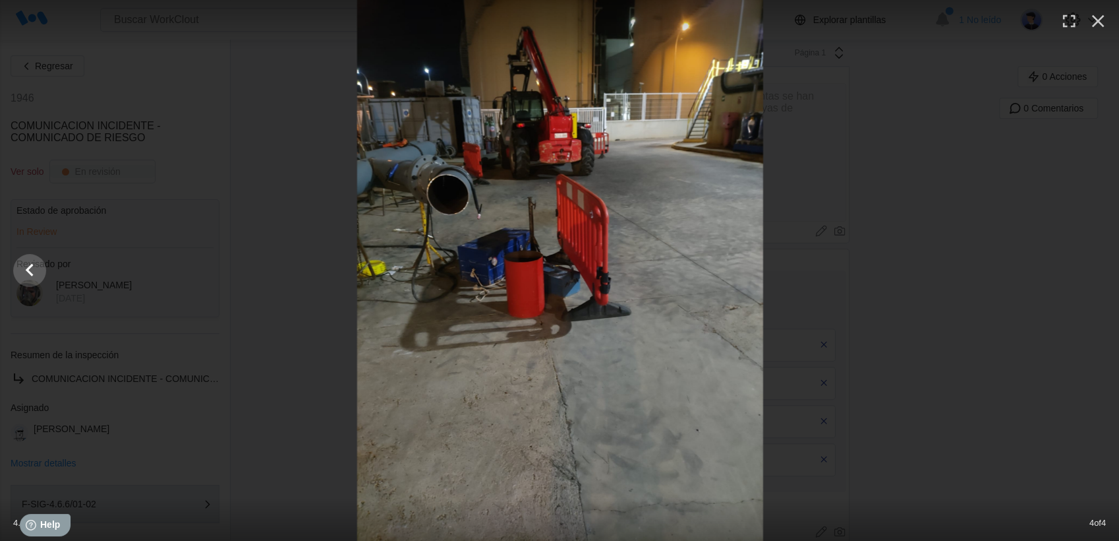
click at [1085, 266] on div at bounding box center [560, 270] width 1119 height 541
click at [1095, 18] on icon "button" at bounding box center [1098, 21] width 13 height 13
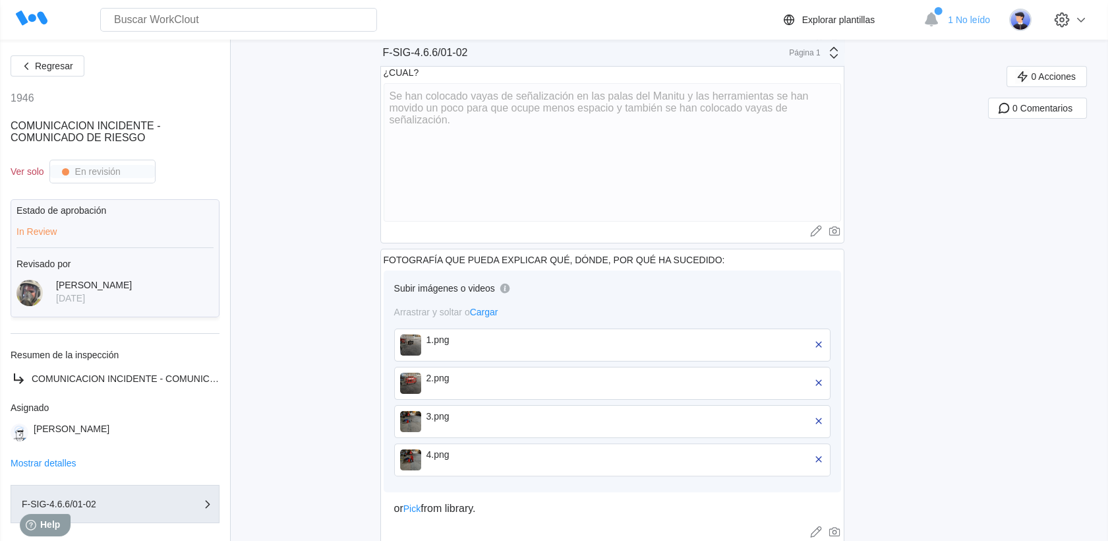
click at [20, 69] on icon "button" at bounding box center [26, 66] width 15 height 15
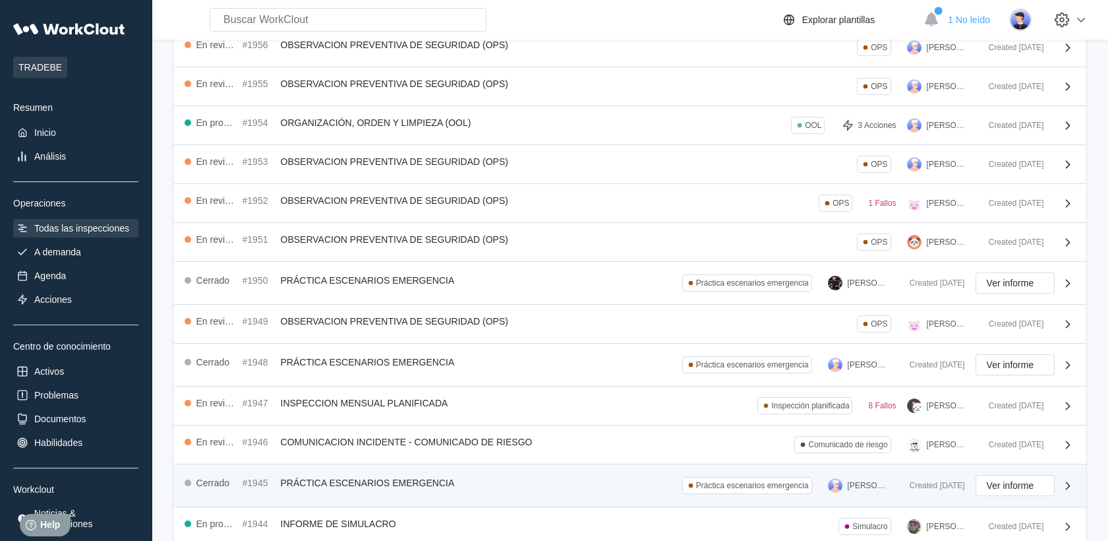
scroll to position [220, 0]
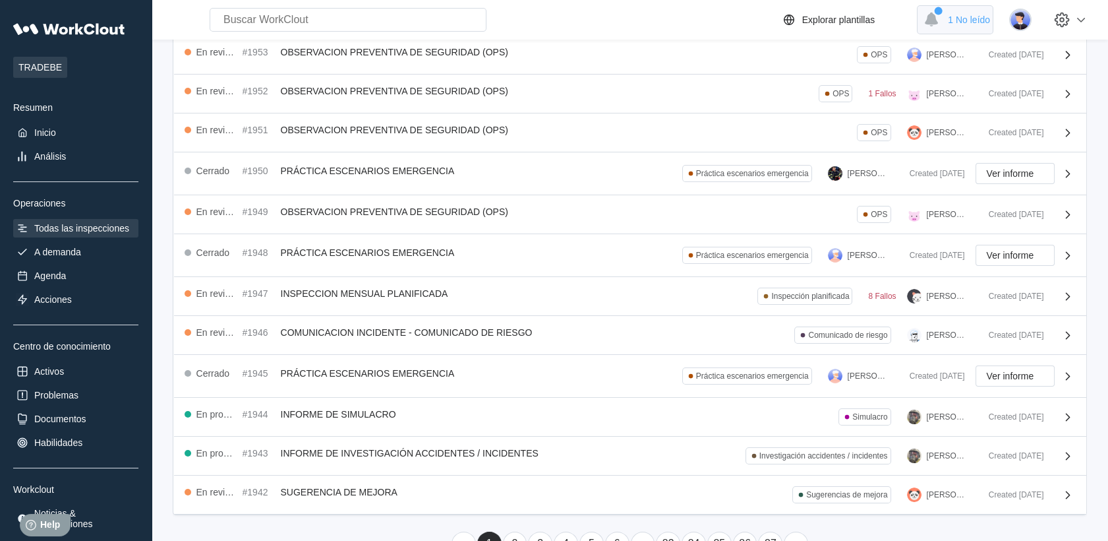
click at [980, 24] on span "1 No leído" at bounding box center [969, 20] width 42 height 11
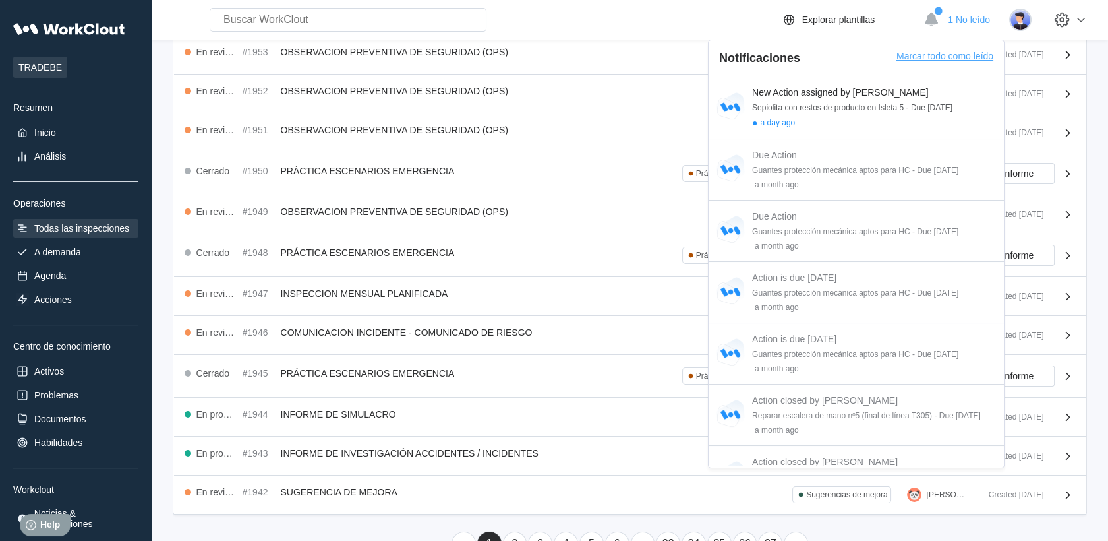
click at [924, 67] on div "Marcar todo como leído" at bounding box center [945, 64] width 97 height 26
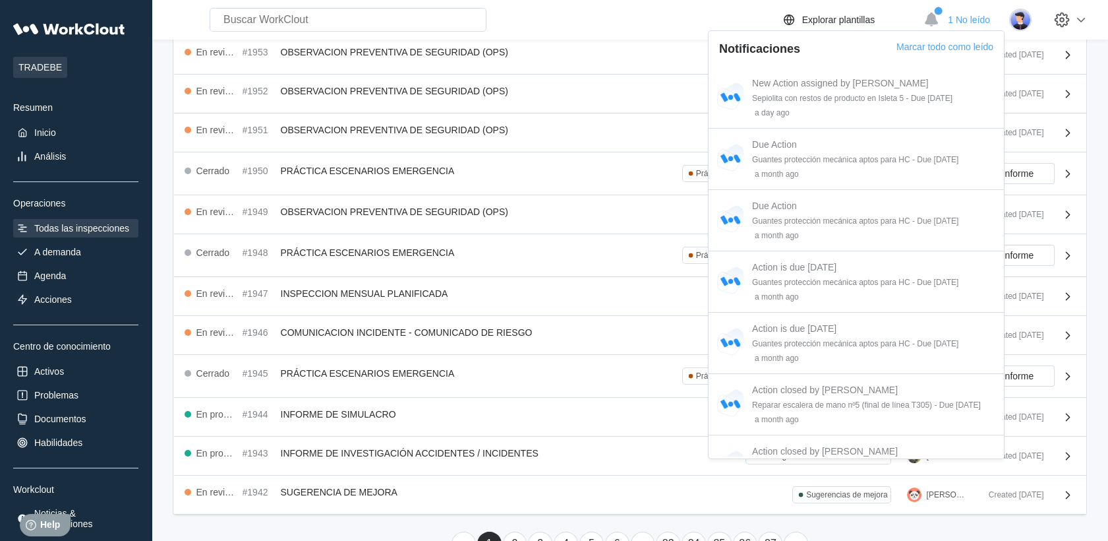
scroll to position [0, 0]
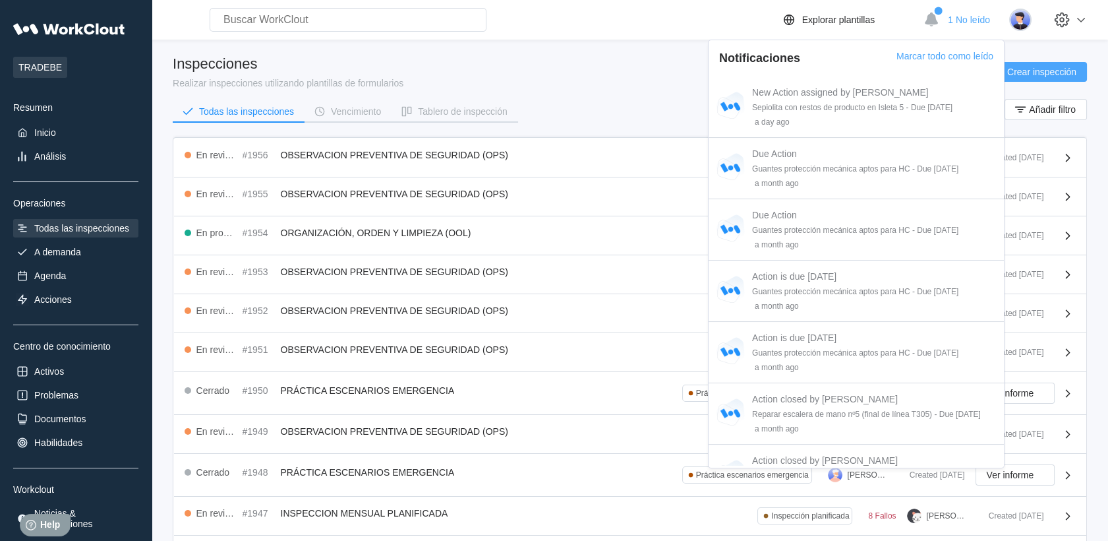
click at [1052, 62] on button "Crear inspección" at bounding box center [1036, 72] width 104 height 20
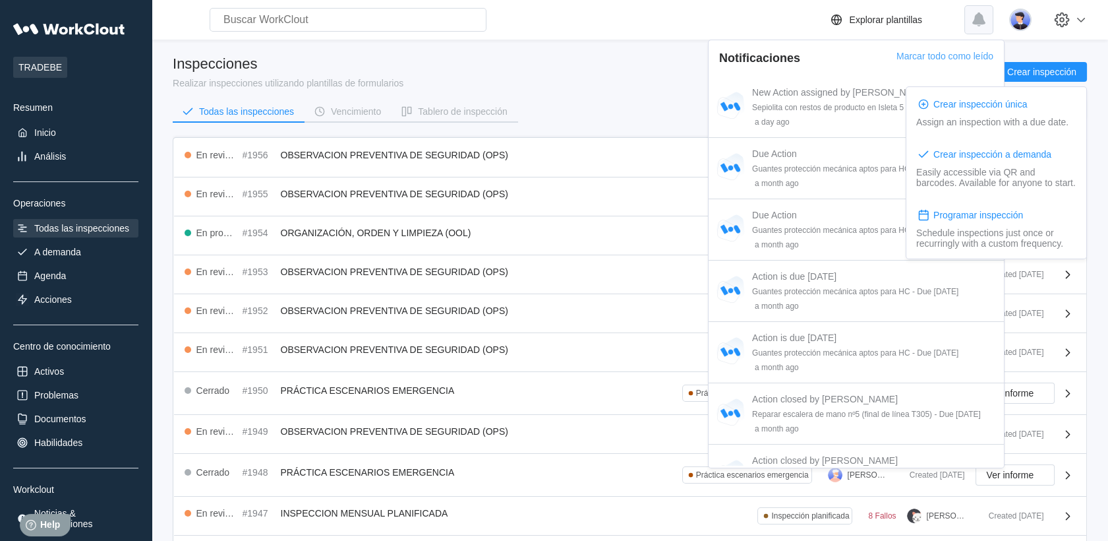
click at [976, 24] on div "0 No leído" at bounding box center [979, 19] width 29 height 29
